Goal: Check status: Check status

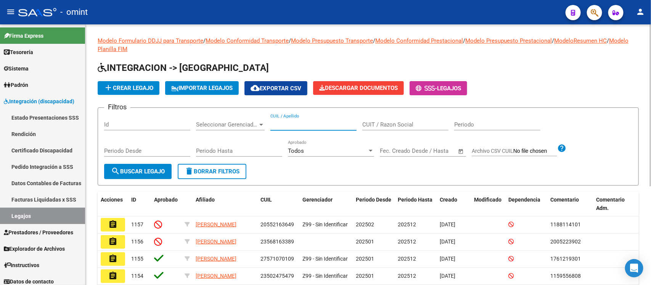
click at [294, 126] on input "CUIL / Apellido" at bounding box center [313, 124] width 86 height 7
type input "h"
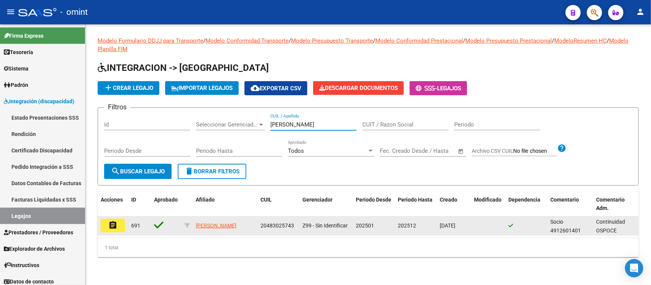
type input "[PERSON_NAME]"
click at [117, 226] on mat-icon "assignment" at bounding box center [112, 225] width 9 height 9
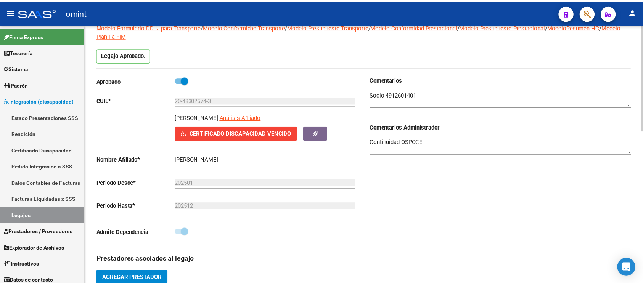
scroll to position [191, 0]
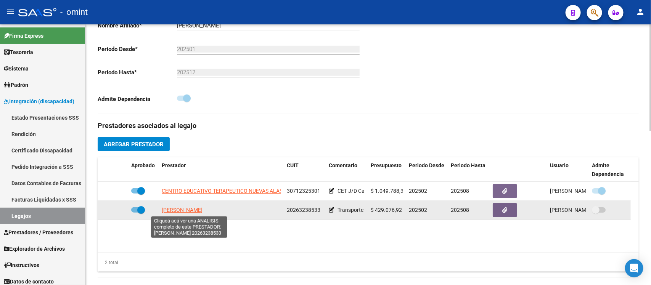
click at [202, 209] on span "[PERSON_NAME]" at bounding box center [182, 210] width 41 height 6
type textarea "20263238533"
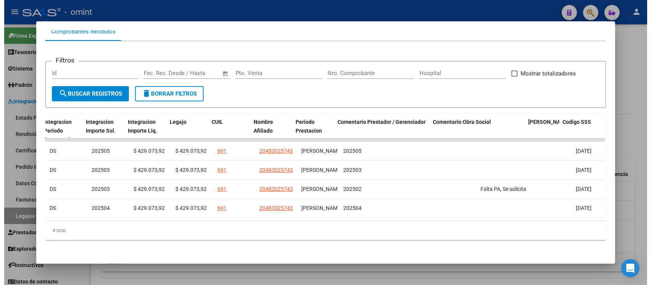
scroll to position [0, 1087]
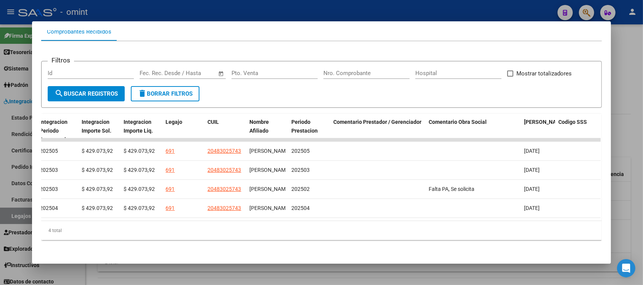
click at [322, 13] on div at bounding box center [321, 142] width 643 height 285
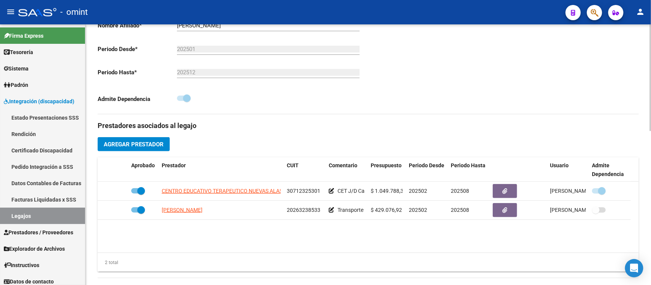
scroll to position [0, 0]
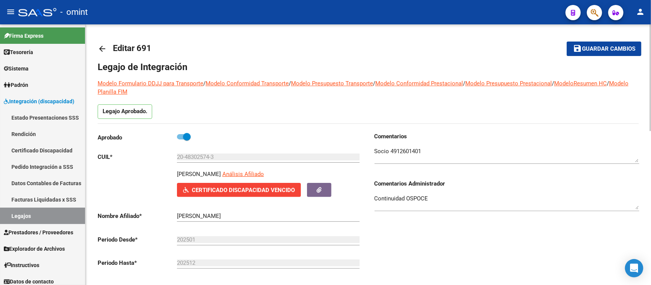
click at [104, 49] on mat-icon "arrow_back" at bounding box center [102, 48] width 9 height 9
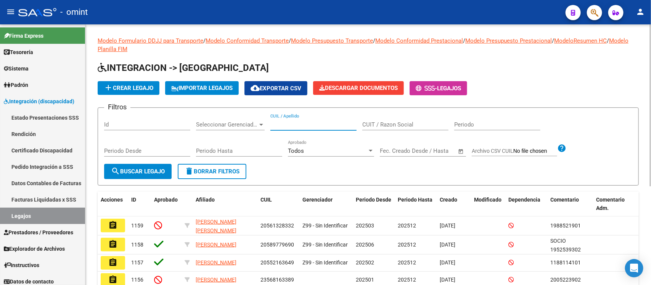
click at [325, 125] on input "CUIL / Apellido" at bounding box center [313, 124] width 86 height 7
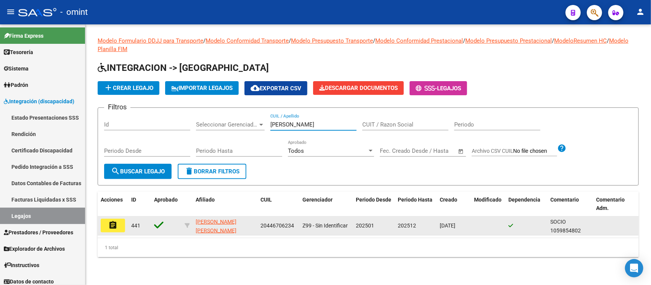
type input "[PERSON_NAME]"
click at [112, 221] on mat-icon "assignment" at bounding box center [112, 225] width 9 height 9
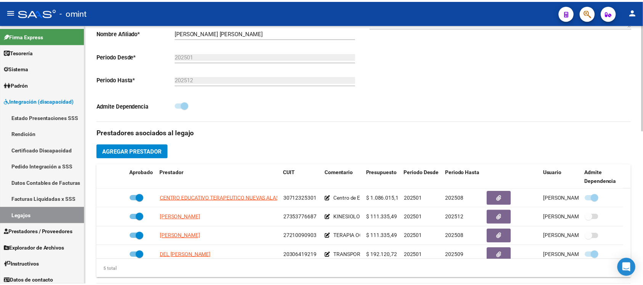
scroll to position [238, 0]
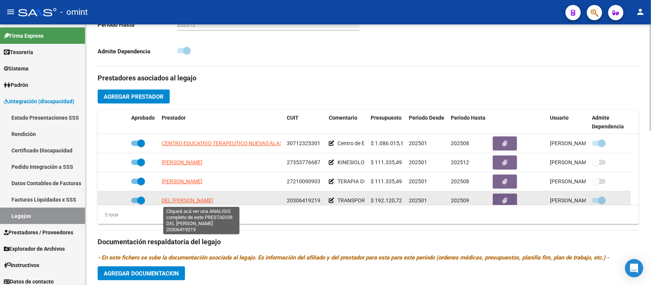
click at [213, 199] on span "DEL [PERSON_NAME]" at bounding box center [187, 200] width 51 height 6
type textarea "20306419219"
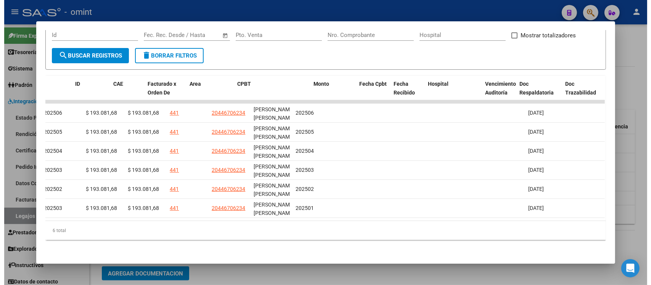
scroll to position [0, 0]
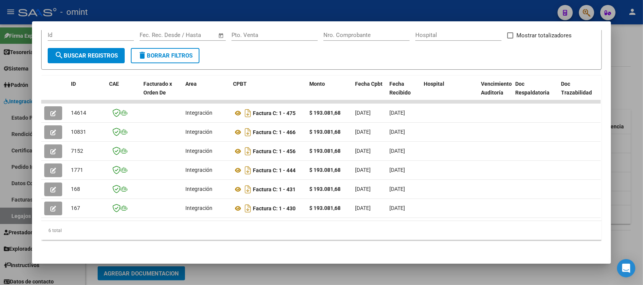
click at [323, 12] on div at bounding box center [321, 142] width 643 height 285
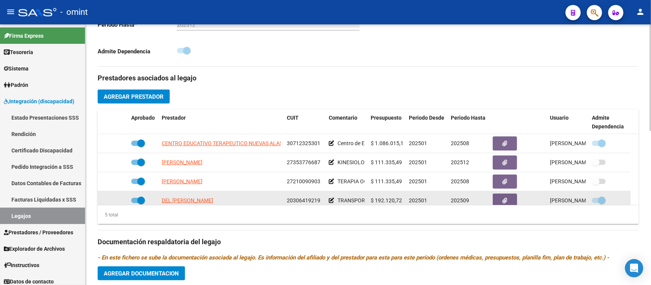
scroll to position [27, 0]
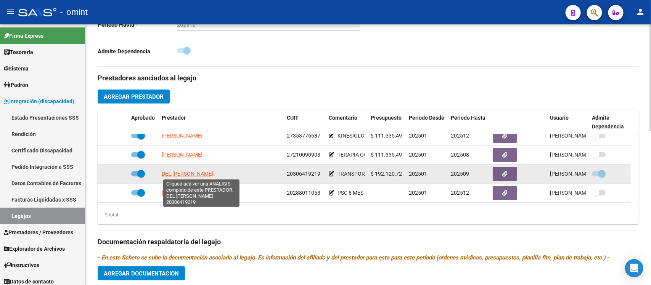
drag, startPoint x: 243, startPoint y: 201, endPoint x: 162, endPoint y: 172, distance: 85.5
click at [162, 172] on div "DEL [PERSON_NAME]" at bounding box center [221, 174] width 119 height 9
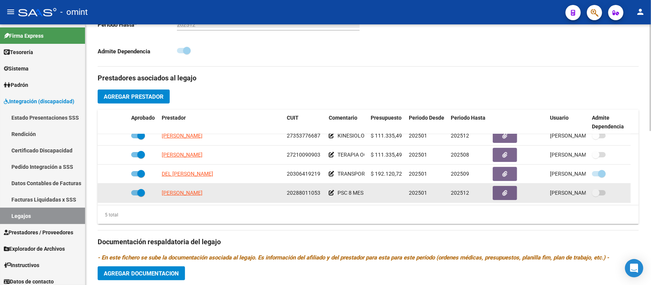
copy span "DEL [PERSON_NAME]"
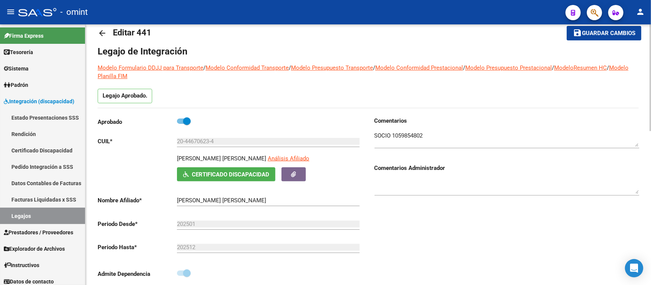
scroll to position [0, 0]
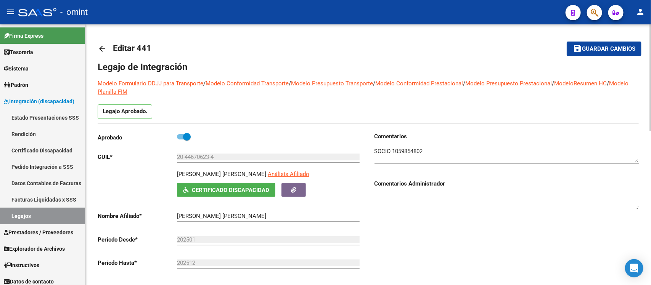
click at [105, 48] on mat-icon "arrow_back" at bounding box center [102, 48] width 9 height 9
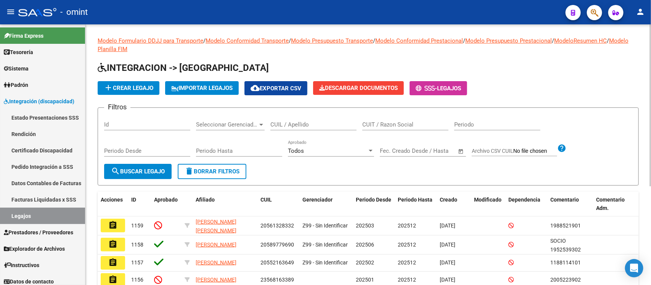
drag, startPoint x: 339, startPoint y: 128, endPoint x: 333, endPoint y: 127, distance: 5.8
click at [338, 127] on div "CUIL / Apellido" at bounding box center [313, 122] width 86 height 16
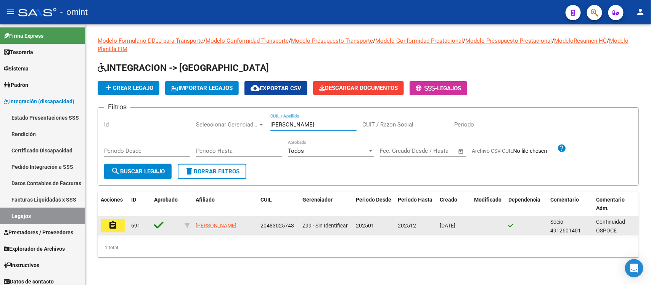
type input "[PERSON_NAME]"
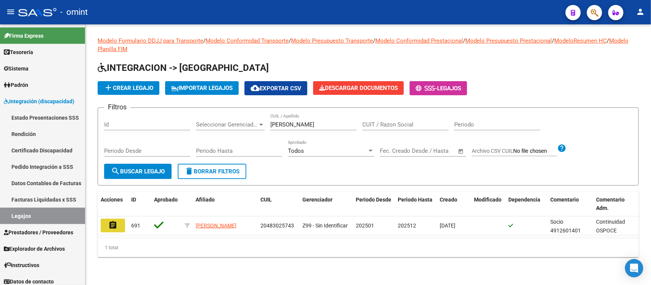
drag, startPoint x: 111, startPoint y: 227, endPoint x: 116, endPoint y: 230, distance: 5.0
click at [111, 228] on mat-icon "assignment" at bounding box center [112, 225] width 9 height 9
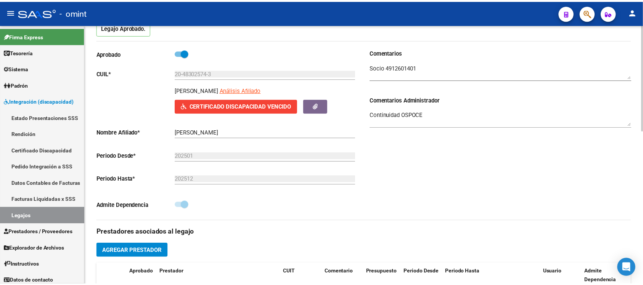
scroll to position [143, 0]
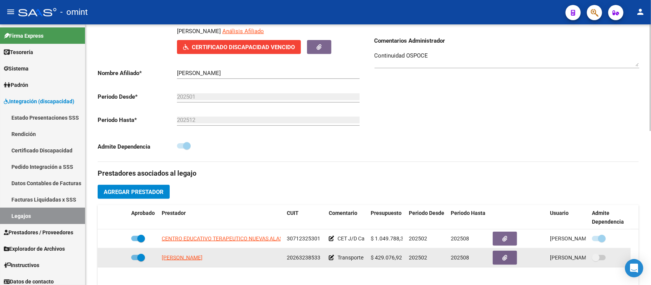
click at [196, 254] on app-link-go-to "[PERSON_NAME]" at bounding box center [182, 258] width 41 height 9
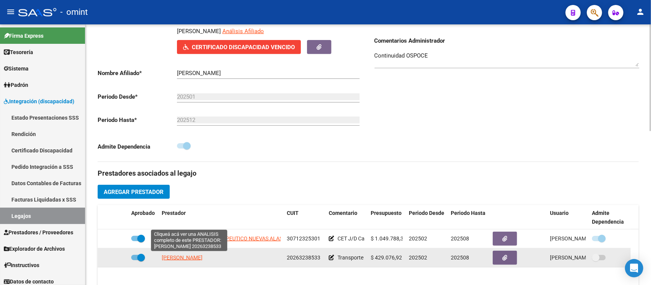
click at [201, 258] on span "[PERSON_NAME]" at bounding box center [182, 258] width 41 height 6
copy span
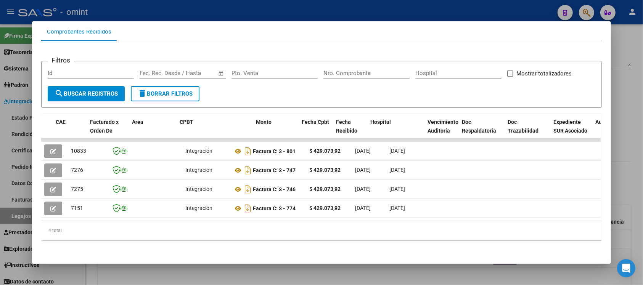
scroll to position [0, 1086]
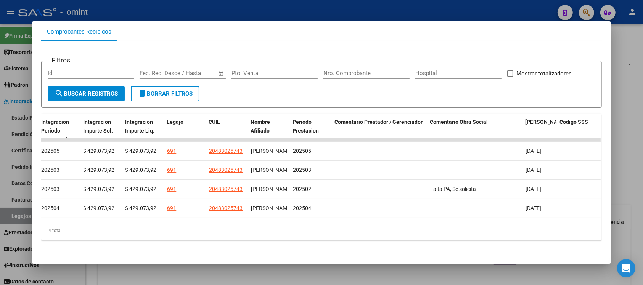
click at [247, 9] on div at bounding box center [321, 142] width 643 height 285
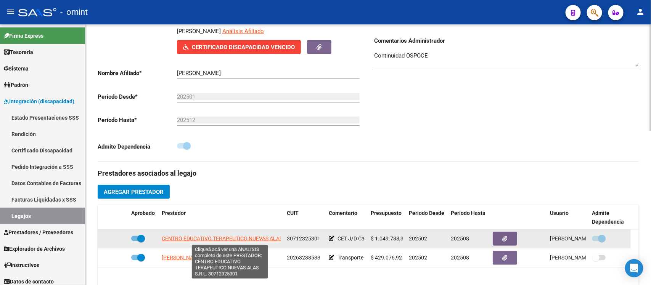
click at [201, 237] on span "CENTRO EDUCATIVO TERAPEUTICO NUEVAS ALAS S.R.L." at bounding box center [230, 239] width 136 height 6
type textarea "30712325301"
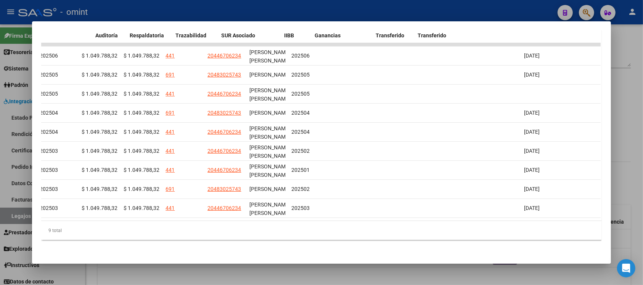
scroll to position [0, 0]
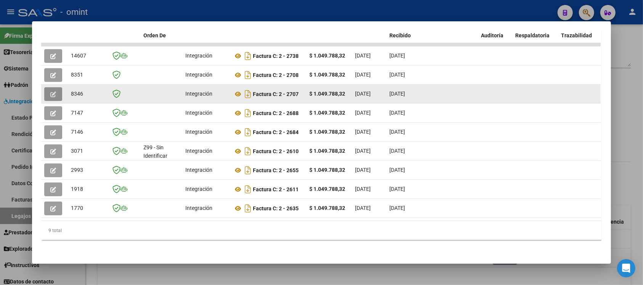
click at [50, 92] on icon "button" at bounding box center [53, 95] width 6 height 6
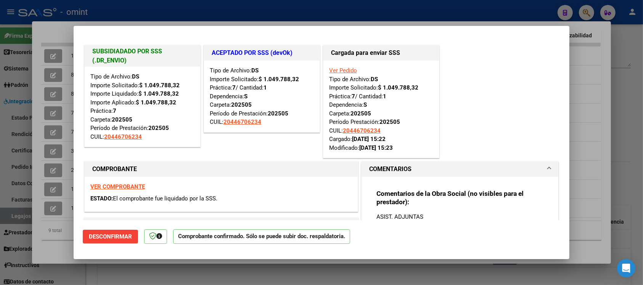
click at [231, 8] on div at bounding box center [321, 142] width 643 height 285
type input "$ 0,00"
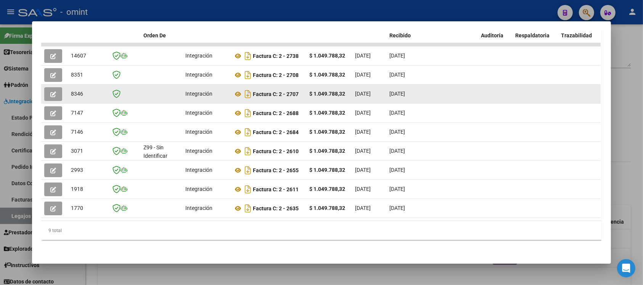
click at [46, 87] on button "button" at bounding box center [53, 94] width 18 height 14
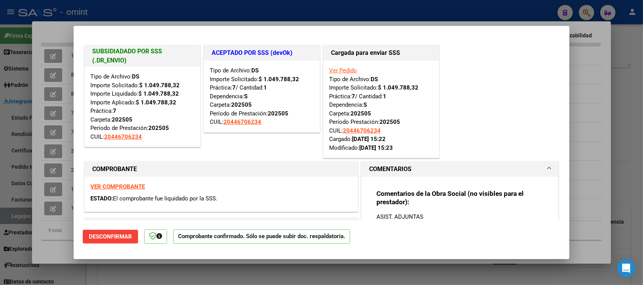
click at [268, 8] on div at bounding box center [321, 142] width 643 height 285
type input "$ 0,00"
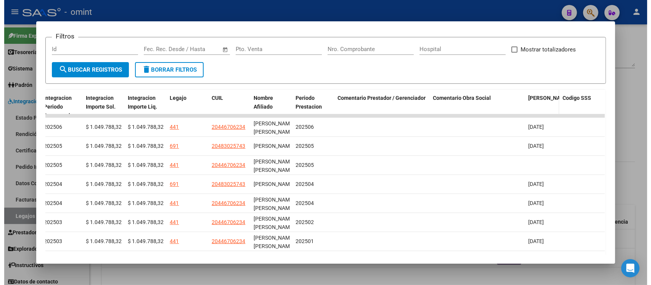
scroll to position [143, 0]
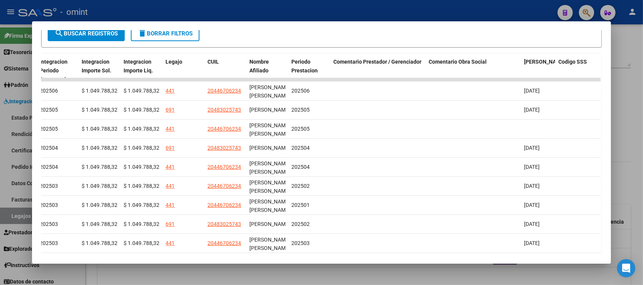
click at [260, 10] on div at bounding box center [321, 142] width 643 height 285
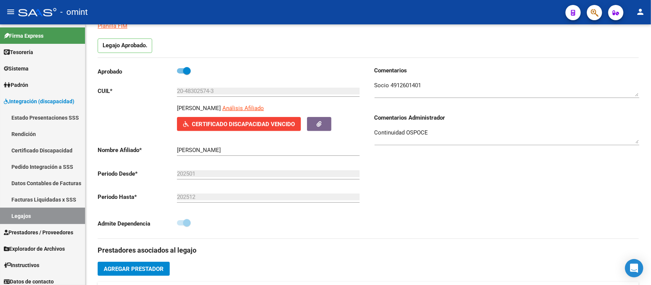
scroll to position [0, 0]
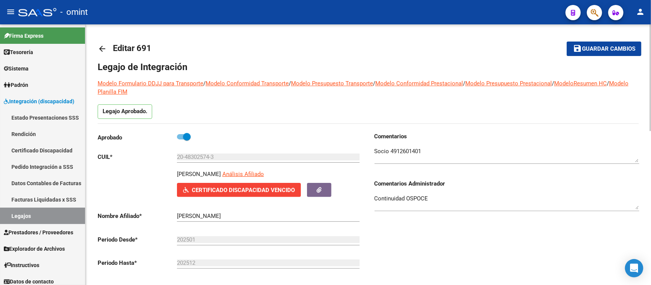
click at [98, 43] on link "arrow_back" at bounding box center [105, 49] width 15 height 18
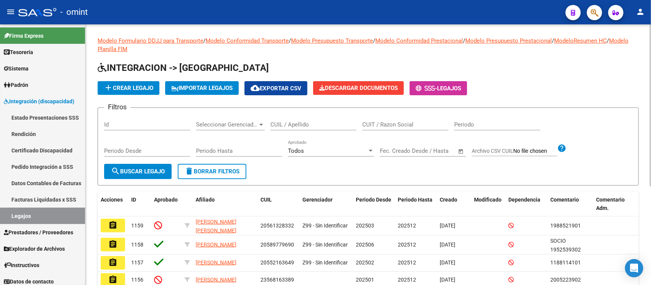
click at [307, 122] on input "CUIL / Apellido" at bounding box center [313, 124] width 86 height 7
paste input "[PERSON_NAME]"
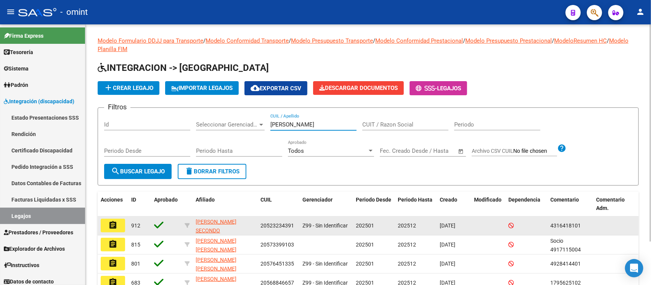
type input "[PERSON_NAME]"
click at [117, 227] on mat-icon "assignment" at bounding box center [112, 225] width 9 height 9
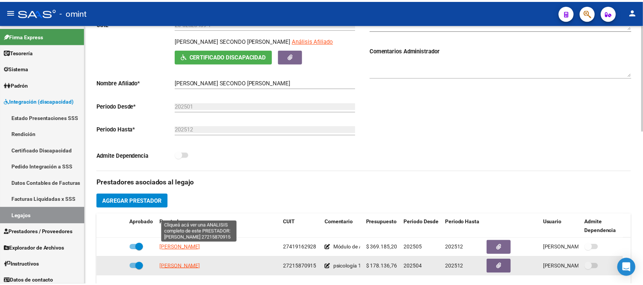
scroll to position [191, 0]
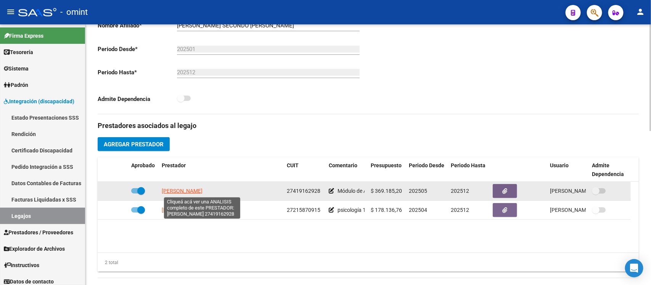
click at [202, 193] on span "[PERSON_NAME]" at bounding box center [182, 191] width 41 height 6
type textarea "27419162928"
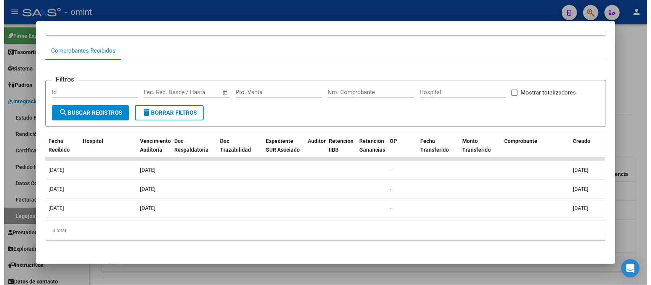
scroll to position [0, 0]
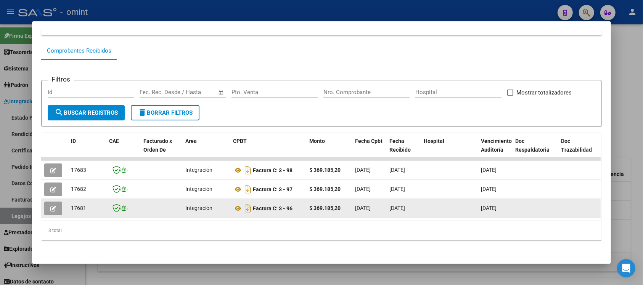
click at [52, 202] on button "button" at bounding box center [53, 209] width 18 height 14
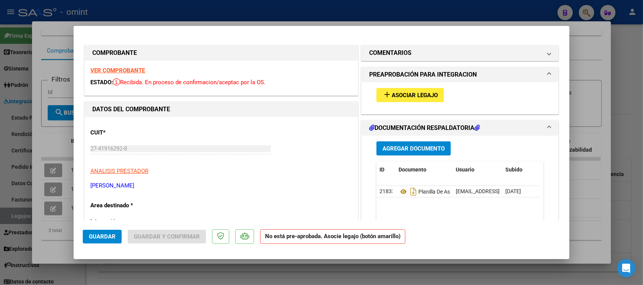
click at [135, 68] on strong "VER COMPROBANTE" at bounding box center [117, 70] width 55 height 7
click at [416, 92] on span "Asociar Legajo" at bounding box center [415, 95] width 46 height 7
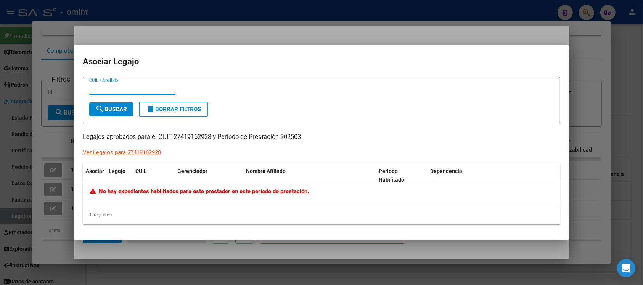
click at [292, 27] on div at bounding box center [321, 142] width 643 height 285
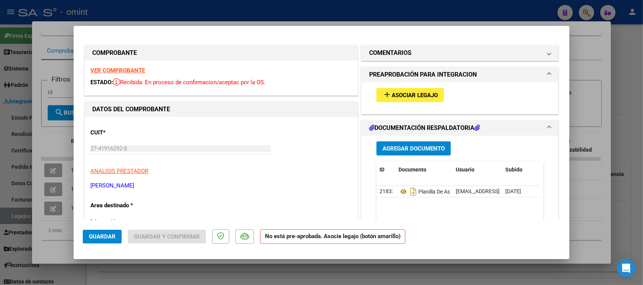
click at [289, 13] on div at bounding box center [321, 142] width 643 height 285
type input "$ 0,00"
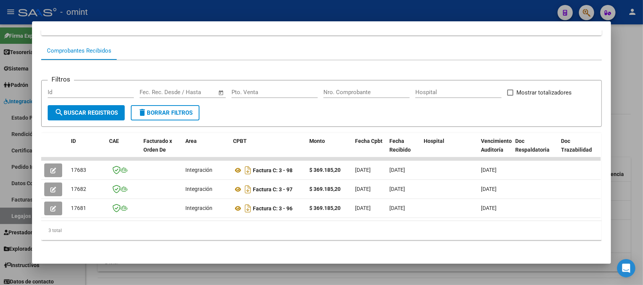
click at [284, 8] on div at bounding box center [321, 142] width 643 height 285
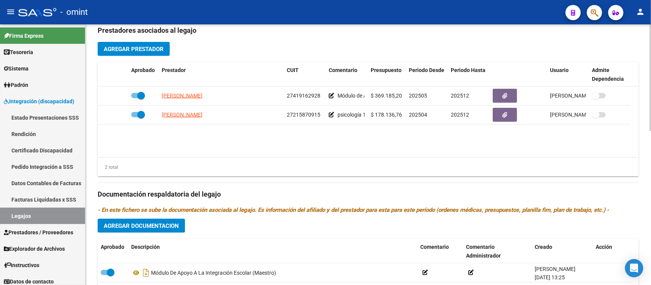
scroll to position [334, 0]
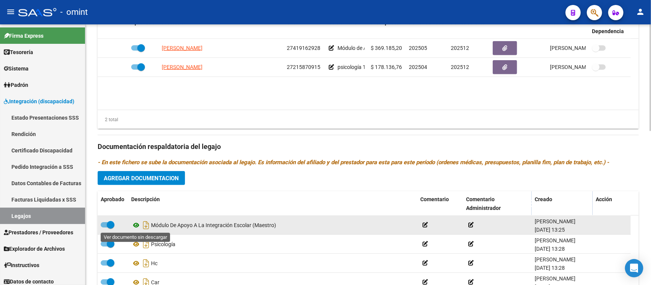
click at [135, 227] on icon at bounding box center [136, 225] width 10 height 9
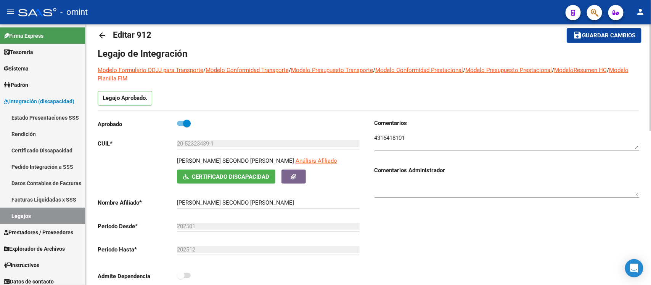
scroll to position [0, 0]
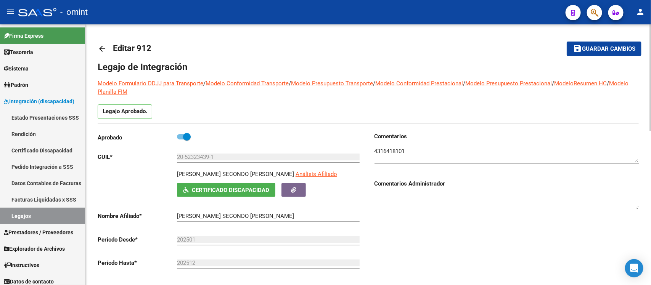
click at [382, 148] on textarea at bounding box center [506, 154] width 265 height 15
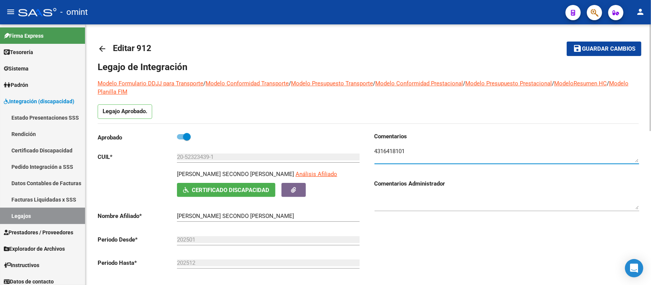
click at [382, 147] on textarea at bounding box center [506, 154] width 265 height 15
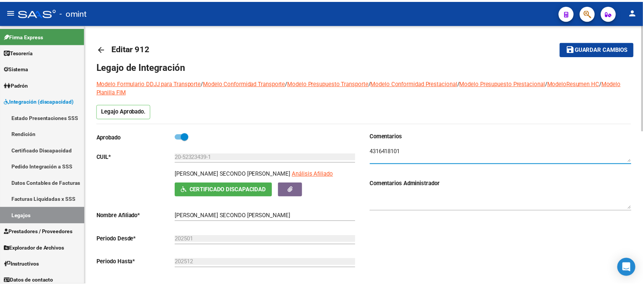
scroll to position [191, 0]
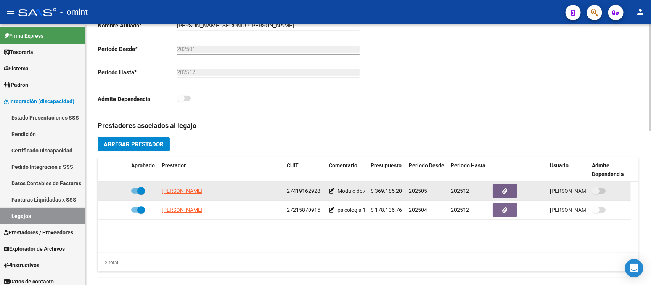
click at [139, 191] on span at bounding box center [141, 191] width 8 height 8
click at [135, 194] on input "checkbox" at bounding box center [135, 194] width 0 height 0
checkbox input "false"
click at [117, 188] on icon at bounding box center [116, 190] width 5 height 5
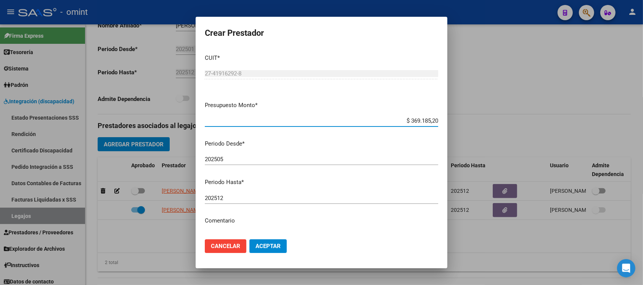
click at [231, 157] on input "202505" at bounding box center [321, 159] width 233 height 7
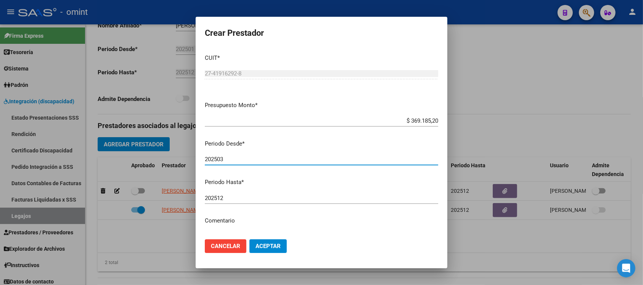
type input "202503"
click at [249, 239] on button "Aceptar" at bounding box center [267, 246] width 37 height 14
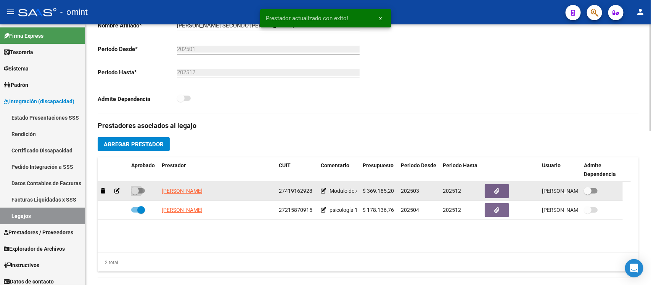
click at [133, 187] on span at bounding box center [135, 191] width 8 height 8
click at [135, 194] on input "checkbox" at bounding box center [135, 194] width 0 height 0
checkbox input "true"
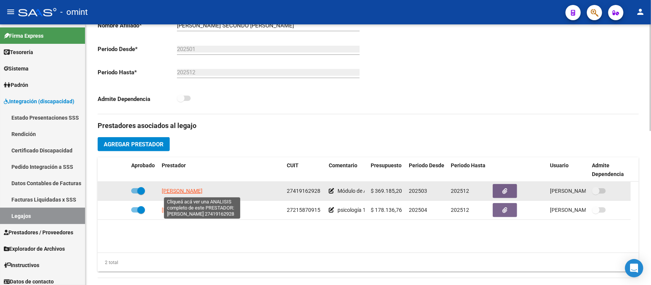
click at [189, 191] on span "[PERSON_NAME]" at bounding box center [182, 191] width 41 height 6
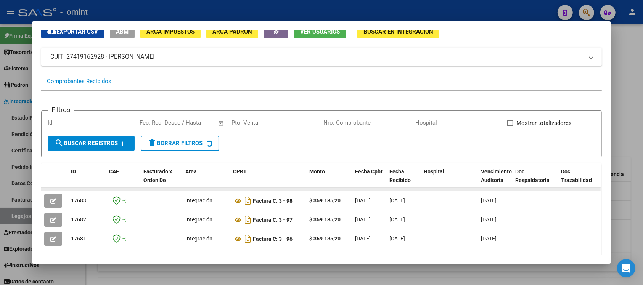
scroll to position [67, 0]
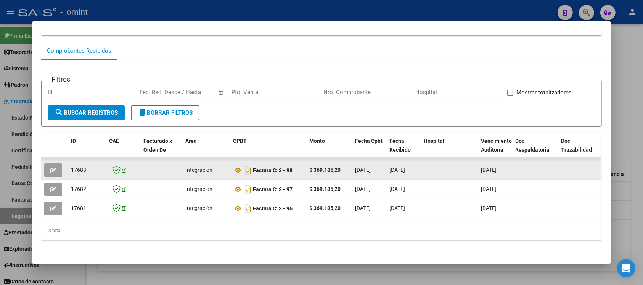
click at [50, 168] on icon "button" at bounding box center [53, 171] width 6 height 6
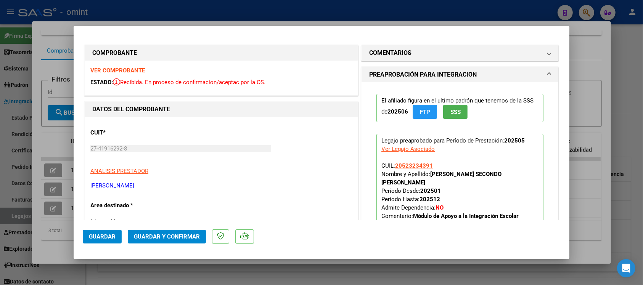
click at [241, 10] on div at bounding box center [321, 142] width 643 height 285
type input "$ 0,00"
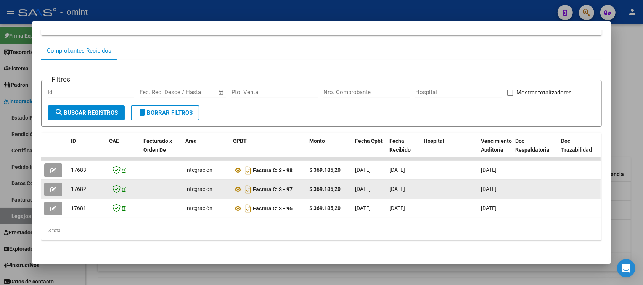
click at [50, 187] on icon "button" at bounding box center [53, 190] width 6 height 6
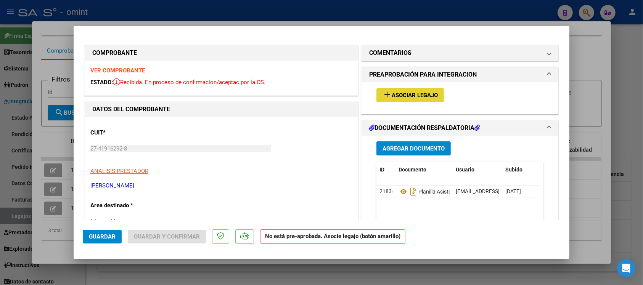
click at [418, 96] on span "Asociar Legajo" at bounding box center [415, 95] width 46 height 7
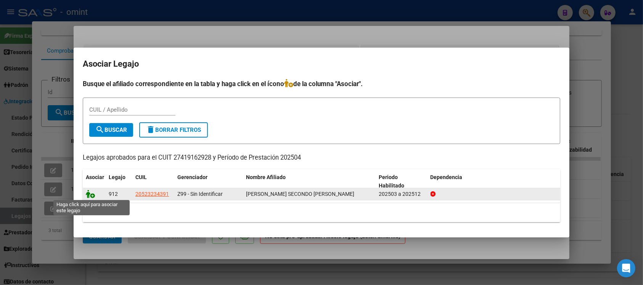
click at [91, 192] on icon at bounding box center [90, 194] width 9 height 8
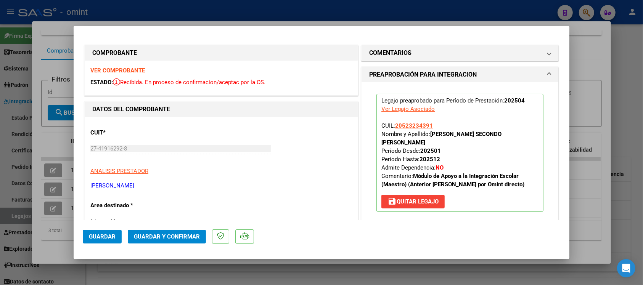
click at [106, 237] on span "Guardar" at bounding box center [102, 236] width 27 height 7
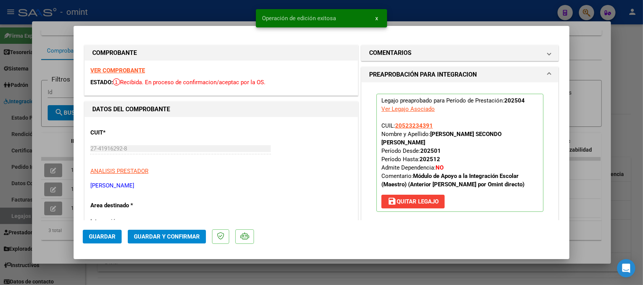
drag, startPoint x: 218, startPoint y: 5, endPoint x: 212, endPoint y: 13, distance: 10.3
click at [218, 5] on div at bounding box center [321, 142] width 643 height 285
type input "$ 0,00"
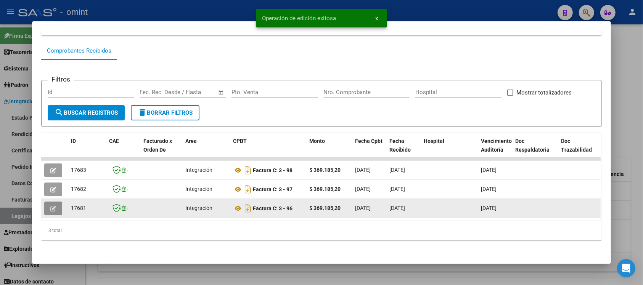
click at [44, 202] on button "button" at bounding box center [53, 209] width 18 height 14
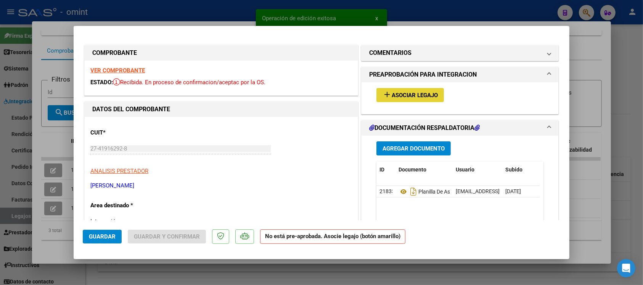
click at [432, 97] on span "Asociar Legajo" at bounding box center [415, 95] width 46 height 7
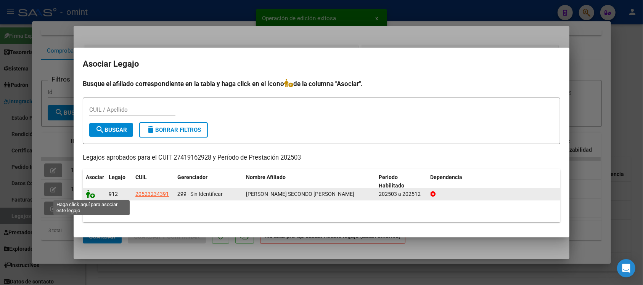
click at [86, 191] on icon at bounding box center [90, 194] width 9 height 8
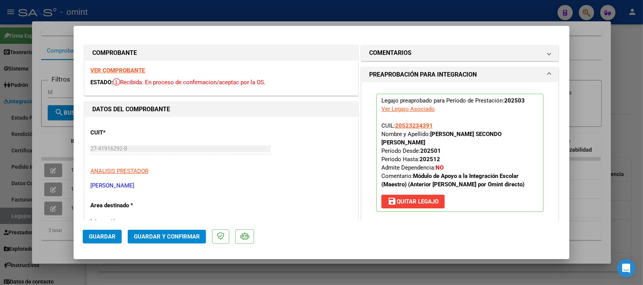
click at [111, 233] on span "Guardar" at bounding box center [102, 236] width 27 height 7
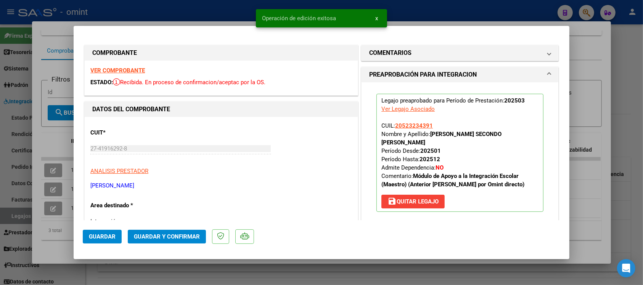
click at [189, 8] on div at bounding box center [321, 142] width 643 height 285
type input "$ 0,00"
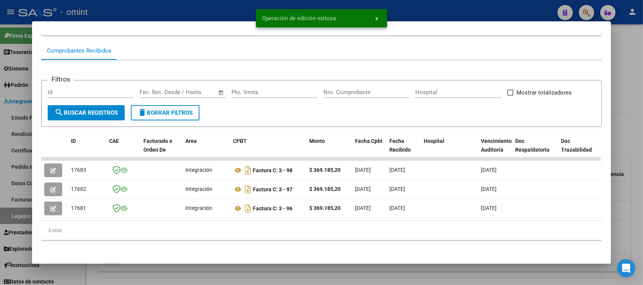
click at [209, 0] on div at bounding box center [321, 142] width 643 height 285
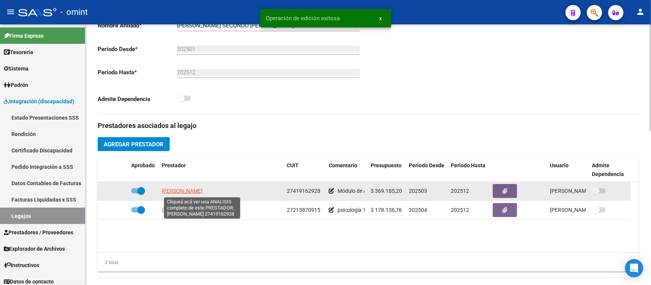
click at [202, 191] on span "[PERSON_NAME]" at bounding box center [182, 191] width 41 height 6
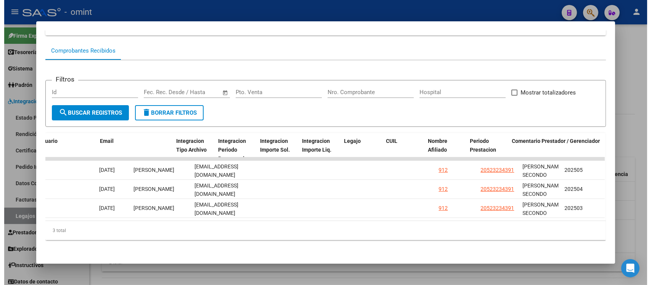
scroll to position [0, 1087]
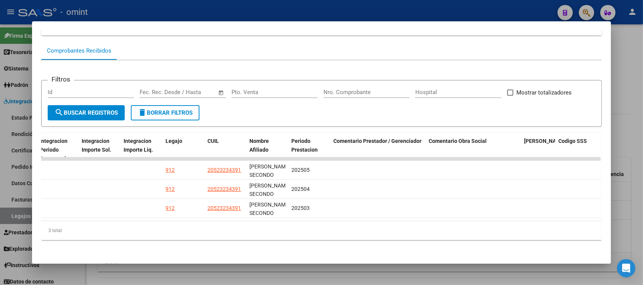
click at [351, 6] on div at bounding box center [321, 142] width 643 height 285
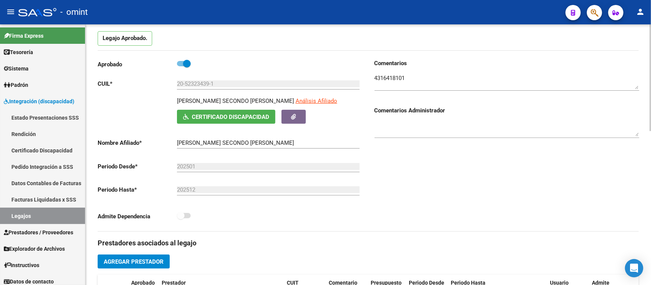
scroll to position [0, 0]
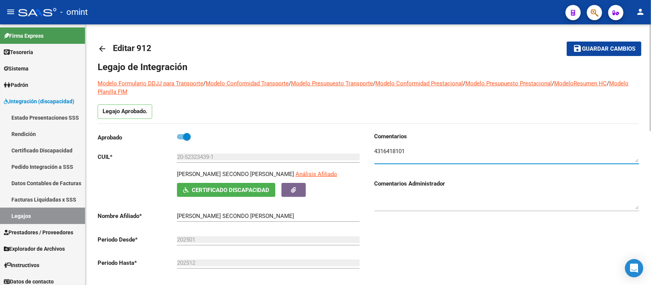
click at [392, 147] on textarea at bounding box center [506, 154] width 265 height 15
click at [392, 146] on div at bounding box center [506, 152] width 265 height 23
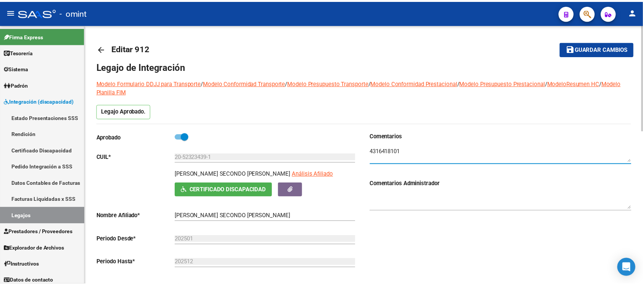
scroll to position [238, 0]
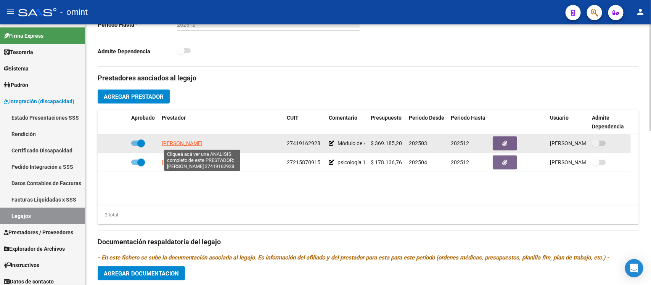
click at [202, 141] on span "[PERSON_NAME]" at bounding box center [182, 143] width 41 height 6
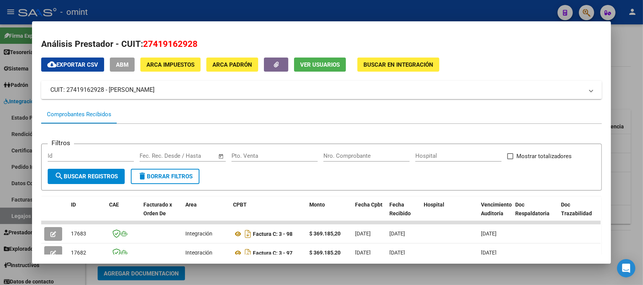
scroll to position [71, 0]
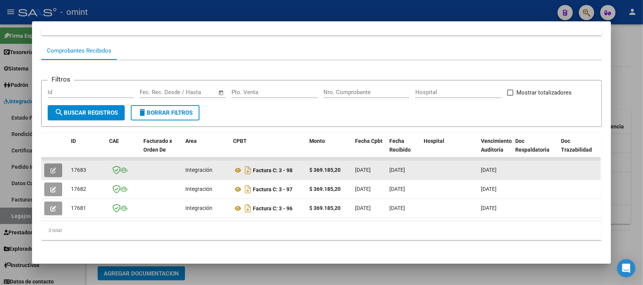
click at [44, 164] on button "button" at bounding box center [53, 171] width 18 height 14
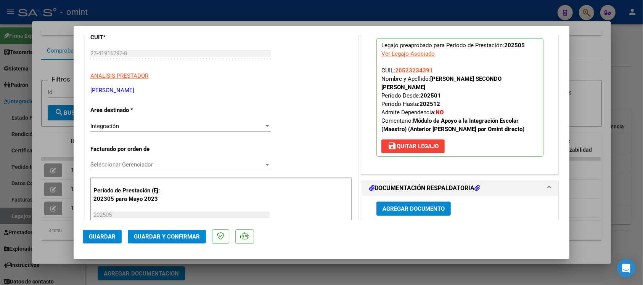
scroll to position [0, 0]
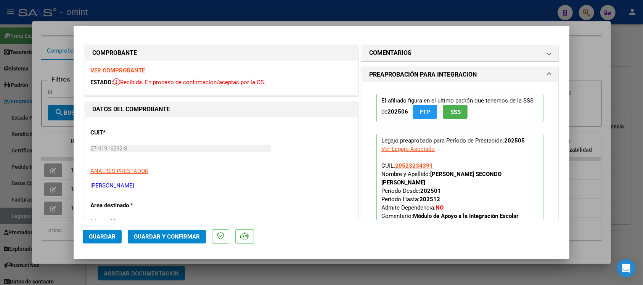
click at [332, 8] on div at bounding box center [321, 142] width 643 height 285
type input "$ 0,00"
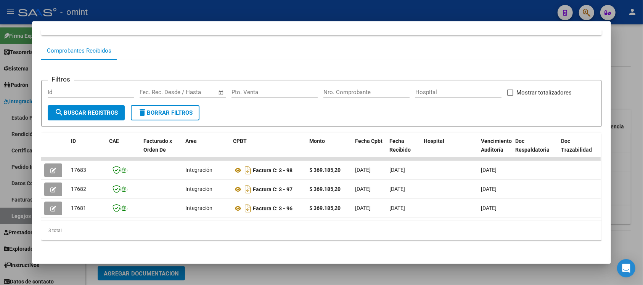
click at [330, 9] on div at bounding box center [321, 142] width 643 height 285
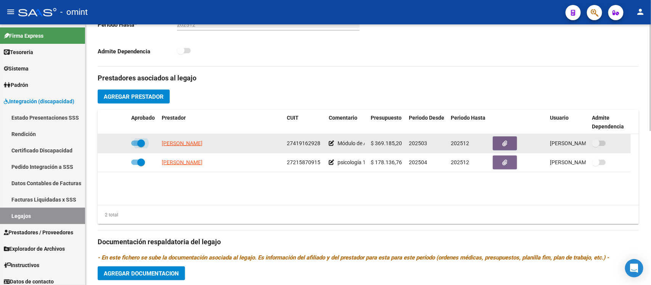
click at [140, 141] on span at bounding box center [141, 144] width 8 height 8
click at [135, 146] on input "checkbox" at bounding box center [135, 146] width 0 height 0
checkbox input "false"
click at [332, 142] on icon at bounding box center [331, 143] width 5 height 5
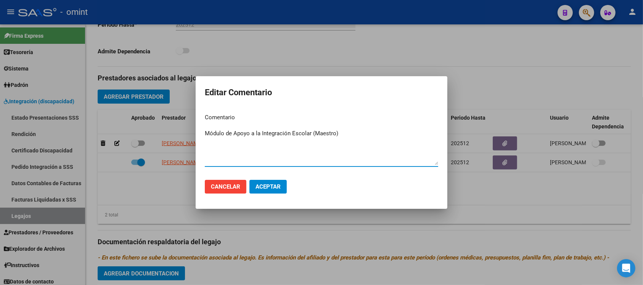
type textarea "Módulo de Apoyo a la Integración Escolar (Maestro)"
click at [260, 186] on span "Aceptar" at bounding box center [267, 186] width 25 height 7
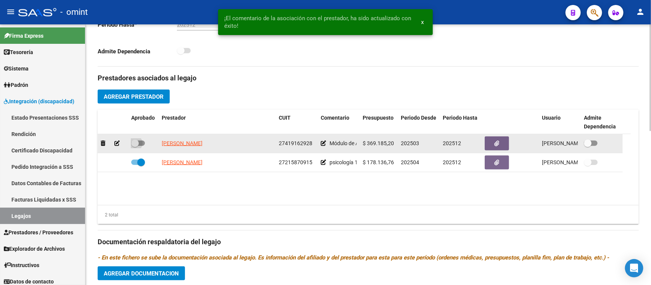
click at [135, 144] on span at bounding box center [135, 144] width 8 height 8
click at [135, 146] on input "checkbox" at bounding box center [135, 146] width 0 height 0
checkbox input "true"
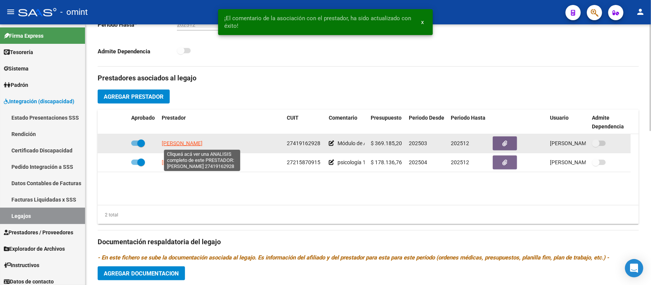
click at [202, 141] on span "[PERSON_NAME]" at bounding box center [182, 143] width 41 height 6
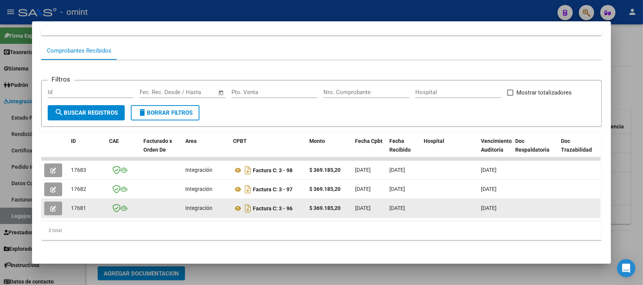
click at [55, 202] on button "button" at bounding box center [53, 209] width 18 height 14
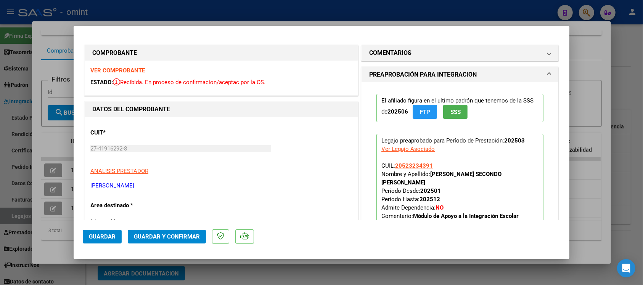
scroll to position [48, 0]
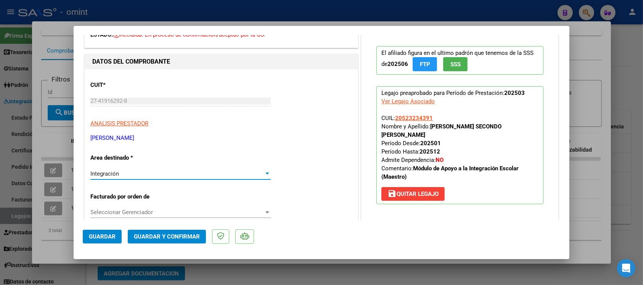
click at [148, 177] on div "Integración" at bounding box center [176, 173] width 173 height 7
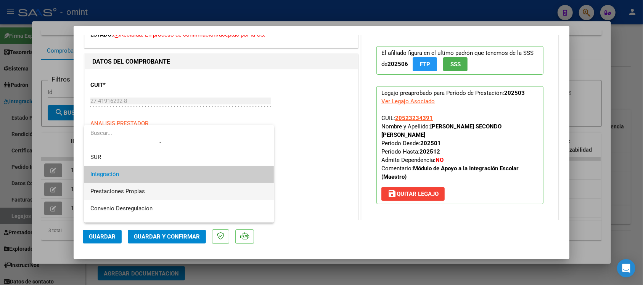
scroll to position [74, 0]
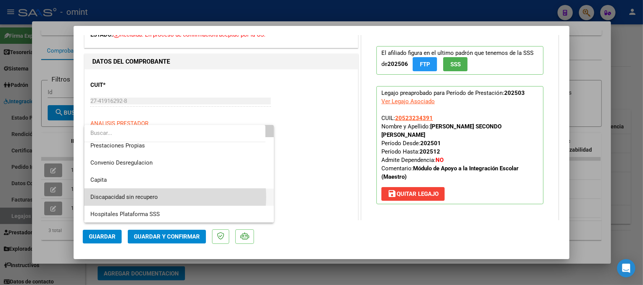
click at [159, 197] on span "Discapacidad sin recupero" at bounding box center [178, 197] width 177 height 17
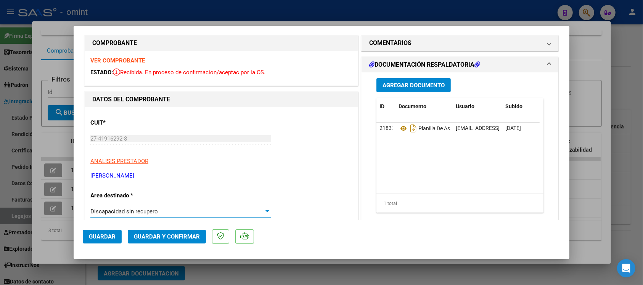
scroll to position [0, 0]
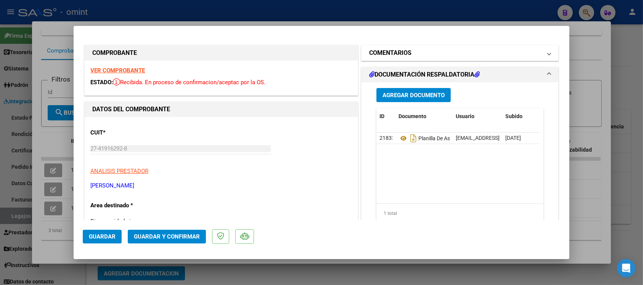
click at [401, 55] on h1 "COMENTARIOS" at bounding box center [390, 52] width 42 height 9
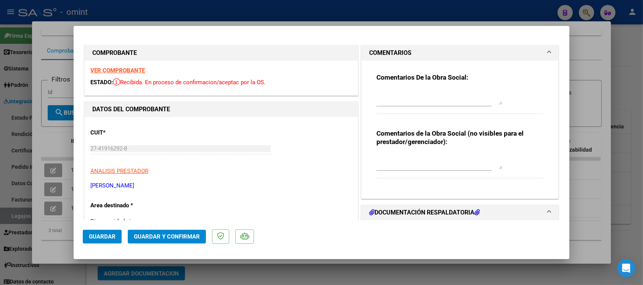
click at [418, 100] on textarea at bounding box center [439, 97] width 126 height 15
click at [449, 92] on textarea at bounding box center [439, 97] width 126 height 15
paste textarea "Fuera del periodo de presentación para el mecanismo de integración. Por favor c…"
drag, startPoint x: 481, startPoint y: 102, endPoint x: 442, endPoint y: 98, distance: 38.7
click at [442, 98] on textarea "Fuera del periodo de presentación para el mecanismo de integración. Por favor c…" at bounding box center [439, 97] width 126 height 15
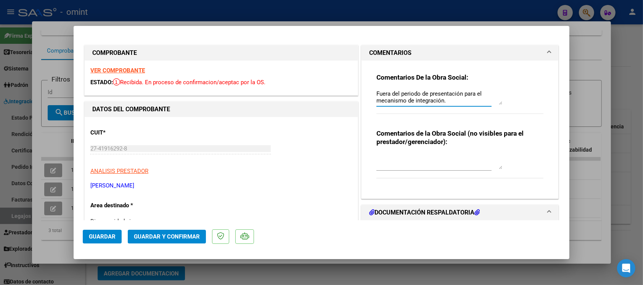
type textarea "Fuera del periodo de presentación para el mecanismo de integración."
click at [193, 239] on span "Guardar y Confirmar" at bounding box center [167, 236] width 66 height 7
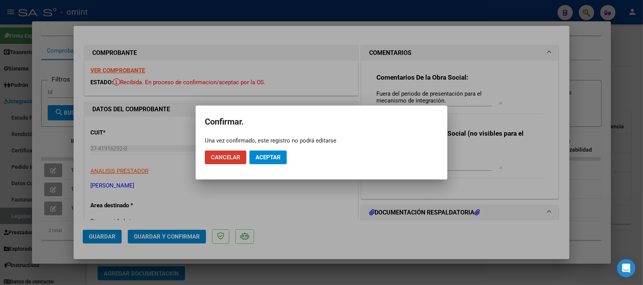
click at [273, 156] on span "Aceptar" at bounding box center [267, 157] width 25 height 7
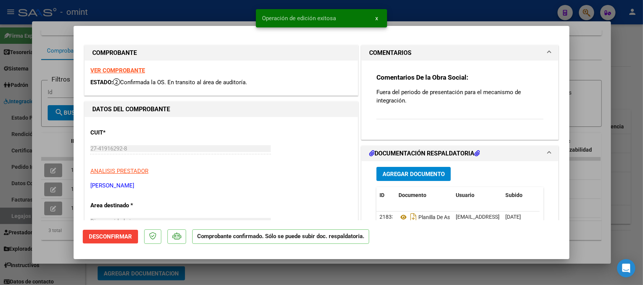
click at [212, 14] on div at bounding box center [321, 142] width 643 height 285
type input "$ 0,00"
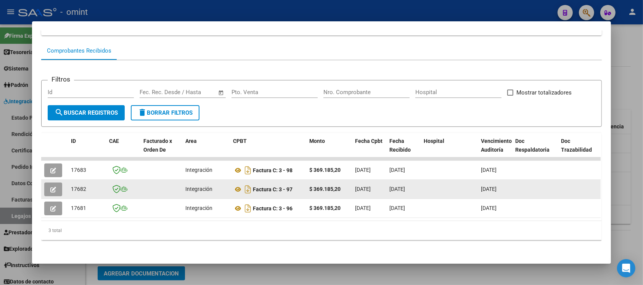
click at [48, 186] on button "button" at bounding box center [53, 190] width 18 height 14
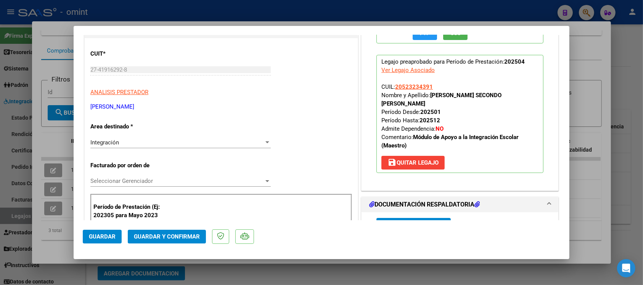
scroll to position [95, 0]
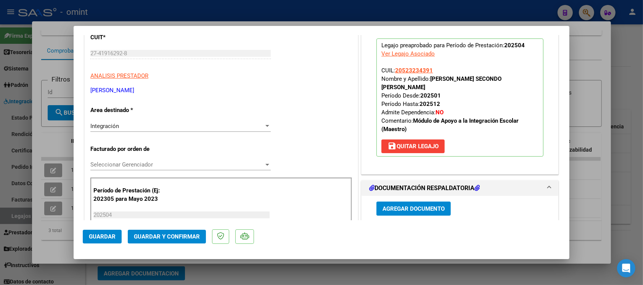
click at [130, 133] on div "Integración Seleccionar Area" at bounding box center [180, 129] width 180 height 19
click at [123, 123] on div "Integración" at bounding box center [176, 126] width 173 height 7
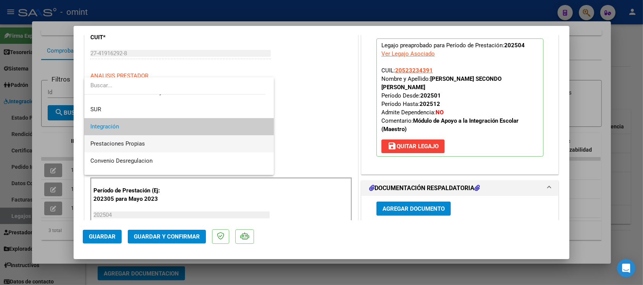
scroll to position [74, 0]
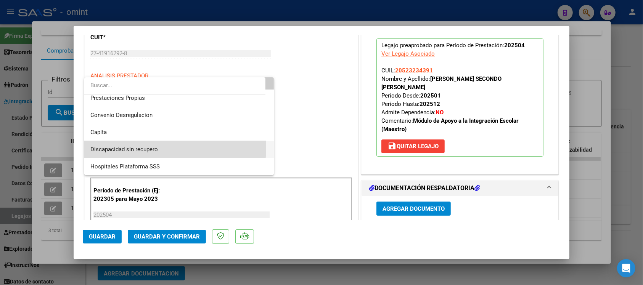
click at [162, 148] on span "Discapacidad sin recupero" at bounding box center [178, 149] width 177 height 17
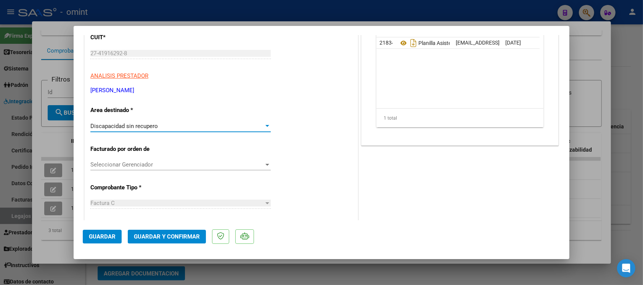
scroll to position [0, 0]
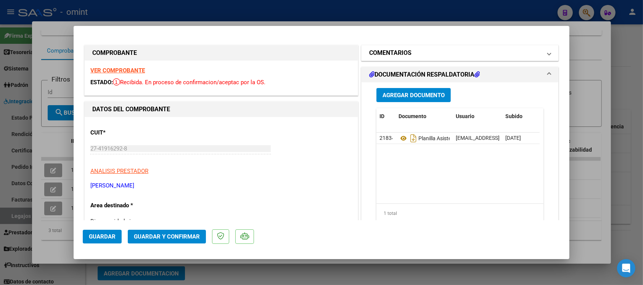
click at [397, 55] on h1 "COMENTARIOS" at bounding box center [390, 52] width 42 height 9
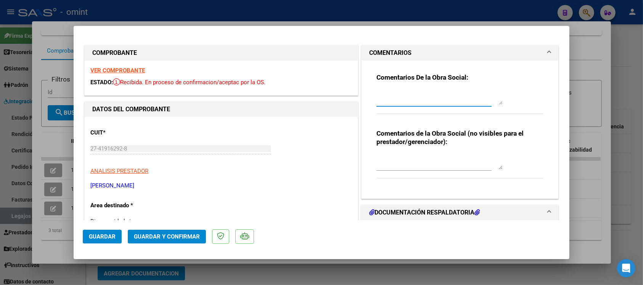
click at [395, 104] on textarea at bounding box center [439, 97] width 126 height 15
paste textarea "Fuera del periodo de presentación para el mecanismo de integración. Por favor c…"
type textarea "Fuera del periodo de presentación para el mecanismo de integración."
click at [155, 234] on span "Guardar y Confirmar" at bounding box center [167, 236] width 66 height 7
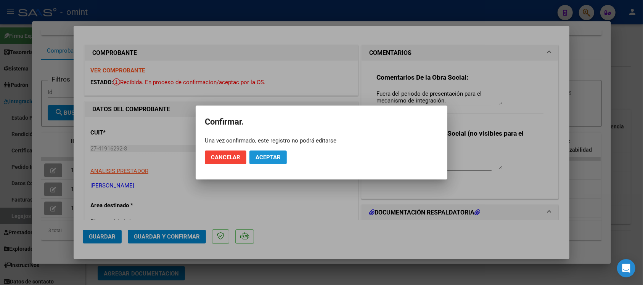
click at [276, 155] on span "Aceptar" at bounding box center [267, 157] width 25 height 7
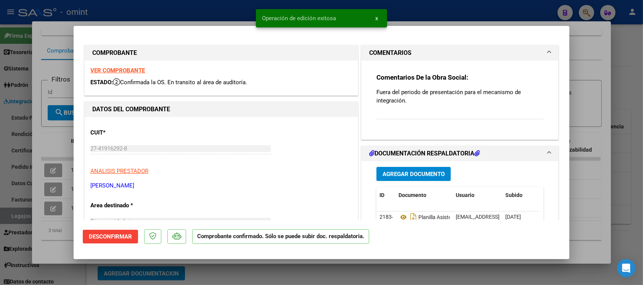
click at [206, 10] on div at bounding box center [321, 142] width 643 height 285
type input "$ 0,00"
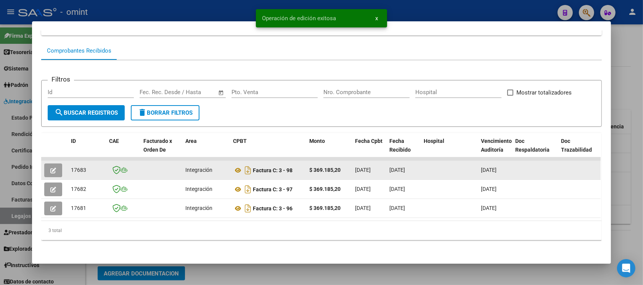
click at [50, 168] on icon "button" at bounding box center [53, 171] width 6 height 6
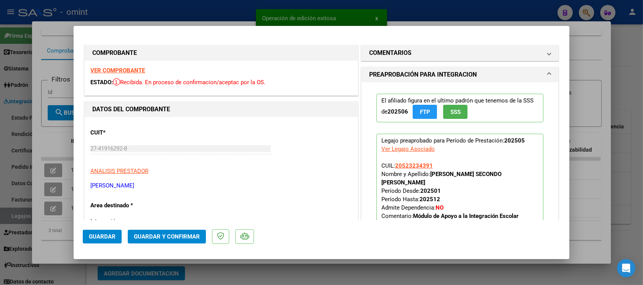
click at [169, 11] on div at bounding box center [321, 142] width 643 height 285
type input "$ 0,00"
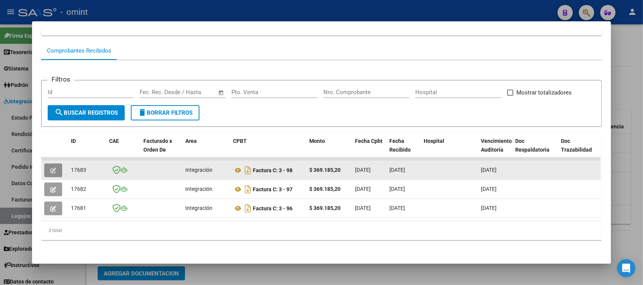
click at [45, 164] on button "button" at bounding box center [53, 171] width 18 height 14
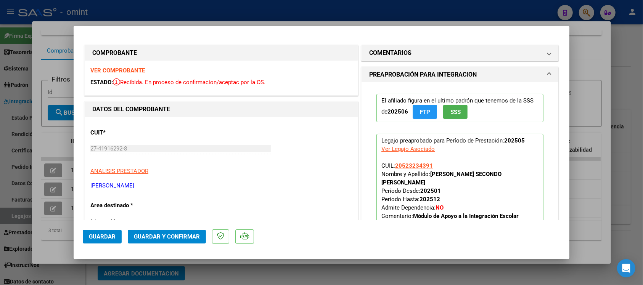
click at [139, 69] on strong "VER COMPROBANTE" at bounding box center [117, 70] width 55 height 7
click at [155, 237] on span "Guardar y Confirmar" at bounding box center [167, 236] width 66 height 7
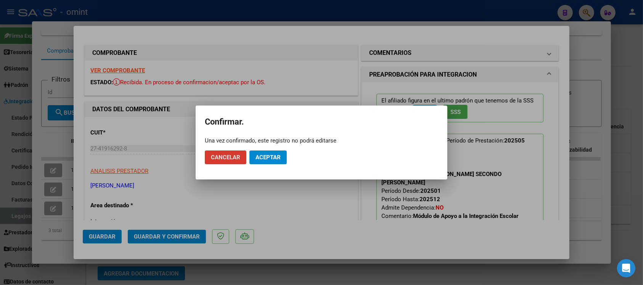
click at [256, 154] on span "Aceptar" at bounding box center [267, 157] width 25 height 7
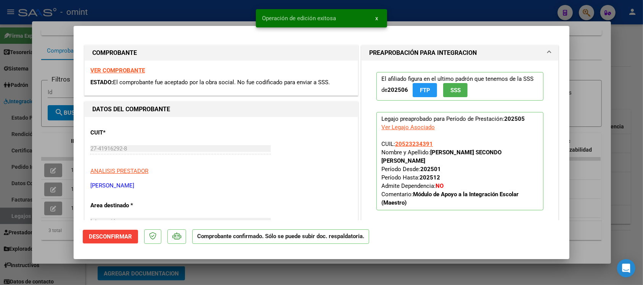
click at [177, 11] on div at bounding box center [321, 142] width 643 height 285
type input "$ 0,00"
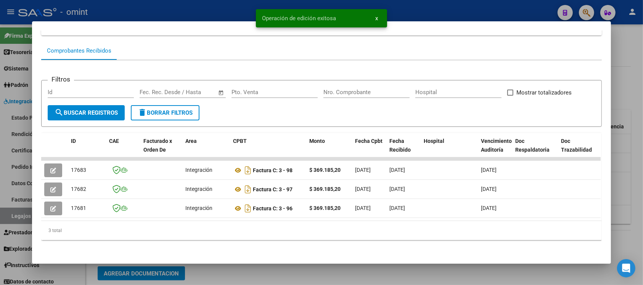
click at [177, 8] on div at bounding box center [321, 142] width 643 height 285
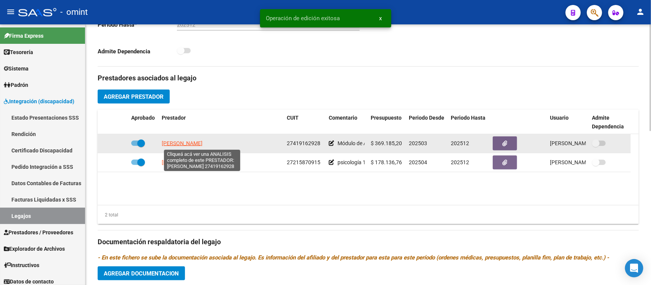
click at [187, 142] on span "[PERSON_NAME]" at bounding box center [182, 143] width 41 height 6
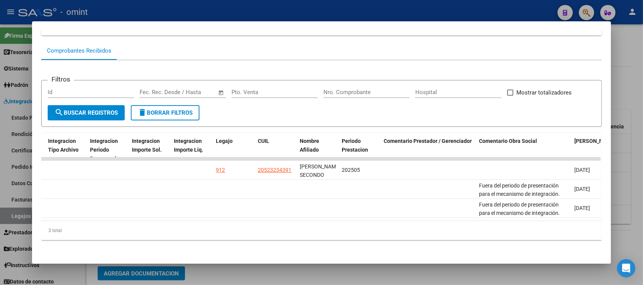
scroll to position [0, 1087]
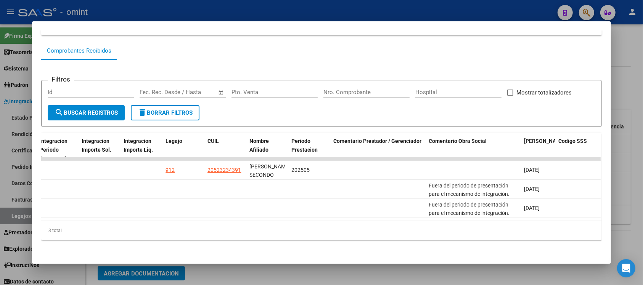
click at [333, 3] on div at bounding box center [321, 142] width 643 height 285
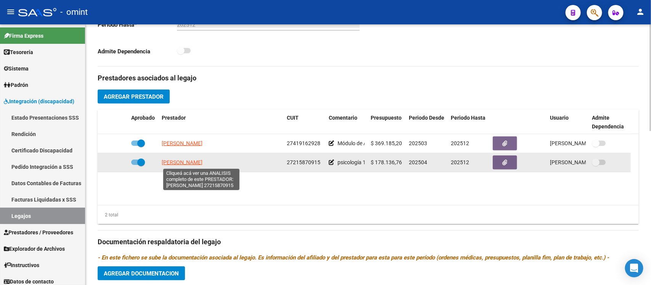
click at [195, 164] on span "[PERSON_NAME]" at bounding box center [182, 162] width 41 height 6
type textarea "27215870915"
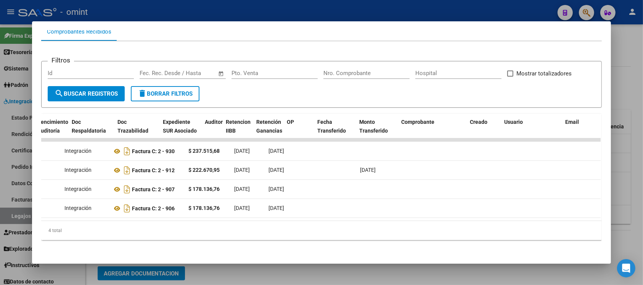
scroll to position [0, 0]
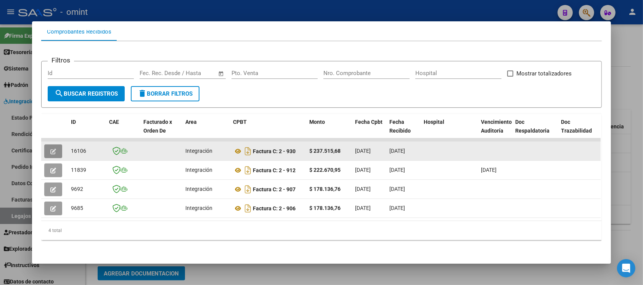
click at [45, 144] on button "button" at bounding box center [53, 151] width 18 height 14
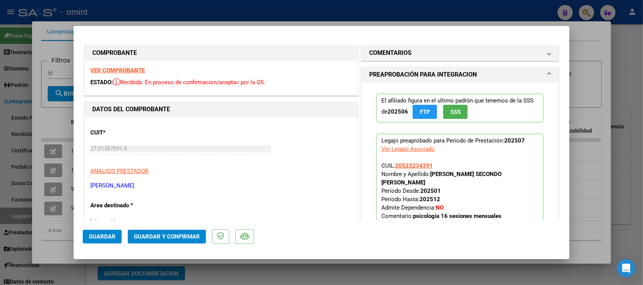
click at [132, 70] on strong "VER COMPROBANTE" at bounding box center [117, 70] width 55 height 7
click at [154, 237] on span "Guardar y Confirmar" at bounding box center [167, 236] width 66 height 7
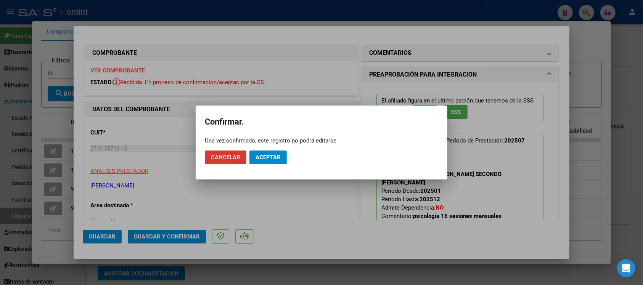
click at [262, 157] on span "Aceptar" at bounding box center [267, 157] width 25 height 7
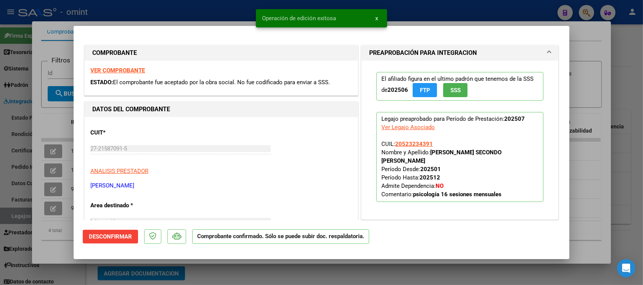
click at [222, 12] on div at bounding box center [321, 142] width 643 height 285
type input "$ 0,00"
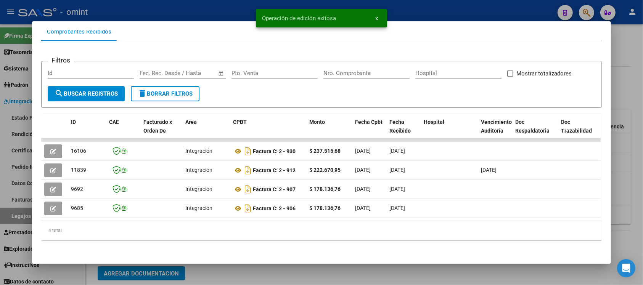
click at [220, 9] on div at bounding box center [321, 142] width 643 height 285
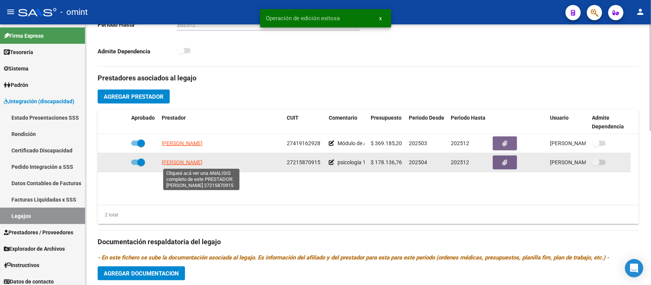
click at [202, 163] on span "[PERSON_NAME]" at bounding box center [182, 162] width 41 height 6
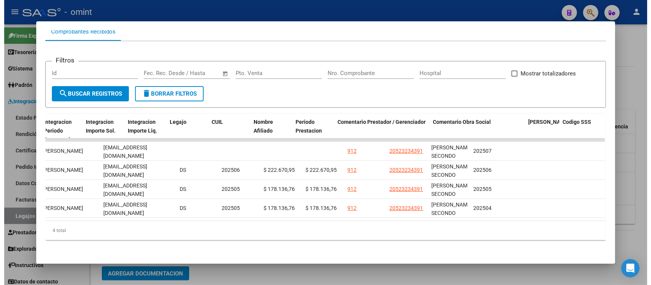
scroll to position [0, 1087]
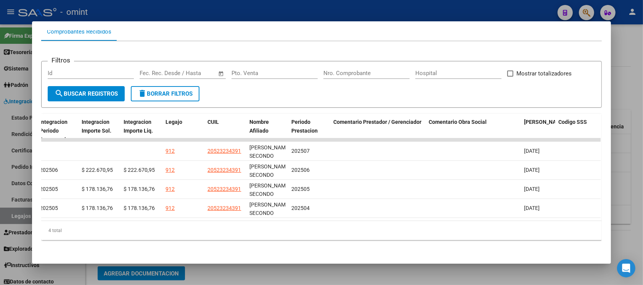
click at [323, 5] on div at bounding box center [321, 142] width 643 height 285
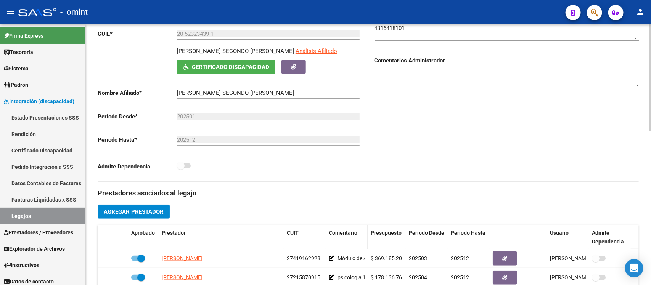
scroll to position [0, 0]
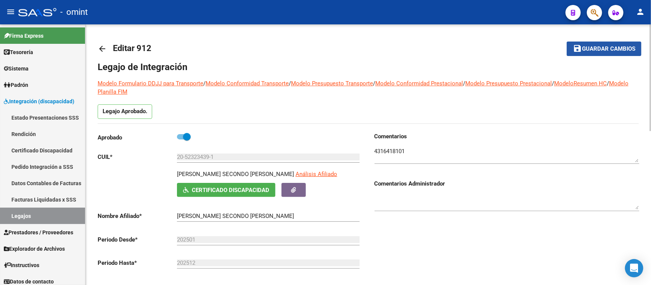
click at [575, 51] on mat-icon "save" at bounding box center [577, 48] width 9 height 9
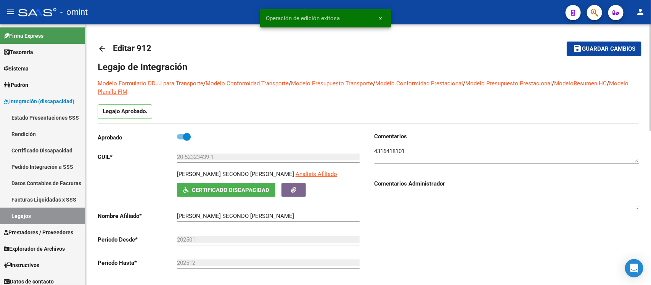
click at [100, 54] on link "arrow_back" at bounding box center [105, 49] width 15 height 18
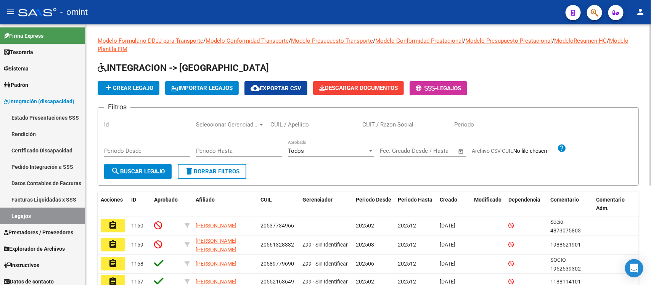
click at [292, 117] on div "CUIL / Apellido" at bounding box center [313, 122] width 86 height 16
paste input "Dagostino"
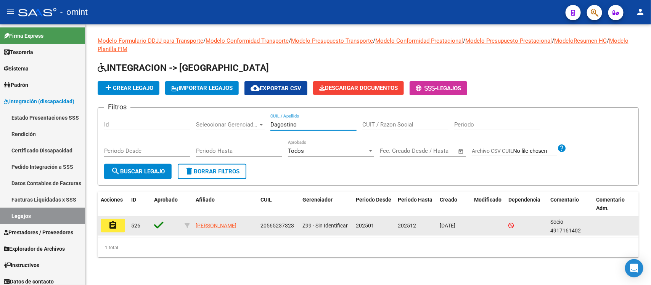
type input "Dagostino"
click at [121, 223] on button "assignment" at bounding box center [113, 226] width 24 height 14
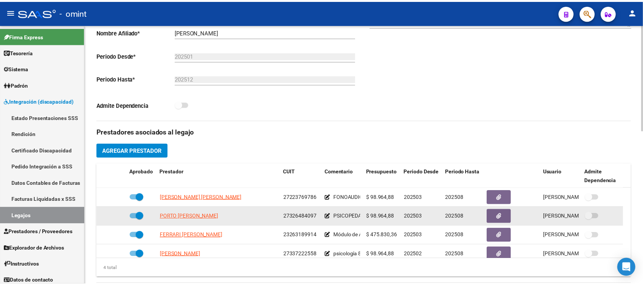
scroll to position [191, 0]
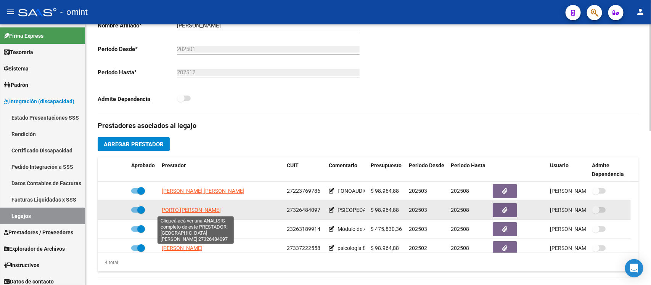
click at [219, 210] on span "PORTO [PERSON_NAME]" at bounding box center [191, 210] width 59 height 6
type textarea "27326484097"
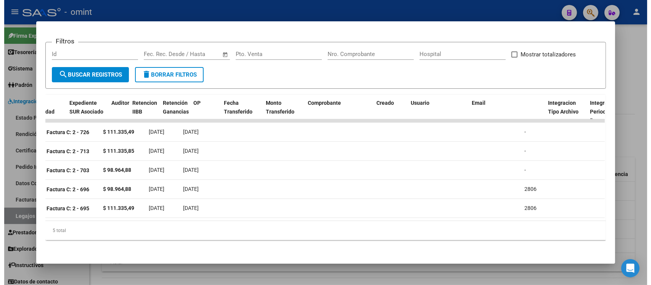
scroll to position [0, 0]
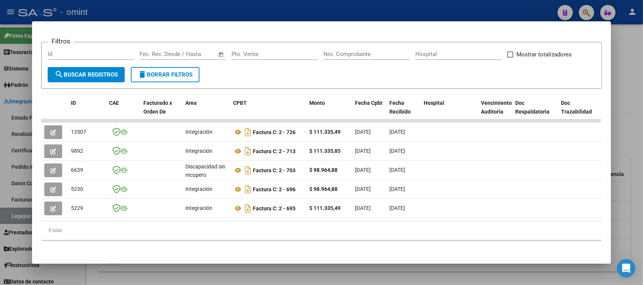
click at [298, 3] on div at bounding box center [321, 142] width 643 height 285
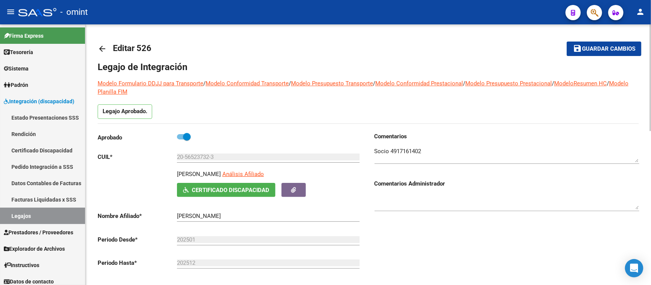
click at [197, 158] on input "20-56523732-3" at bounding box center [268, 157] width 183 height 7
click at [197, 157] on input "20-56523732-3" at bounding box center [268, 157] width 183 height 7
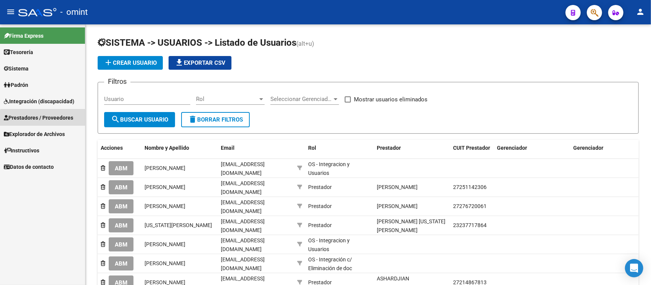
click at [50, 120] on span "Prestadores / Proveedores" at bounding box center [38, 118] width 69 height 8
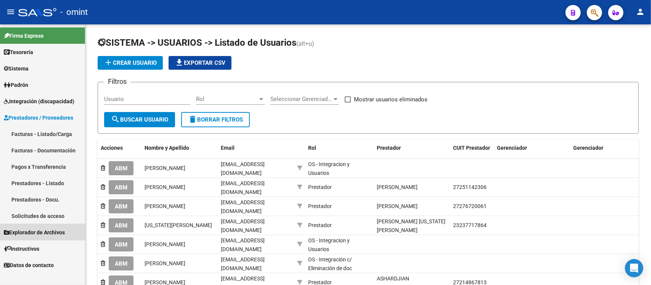
click at [31, 231] on span "Explorador de Archivos" at bounding box center [34, 232] width 61 height 8
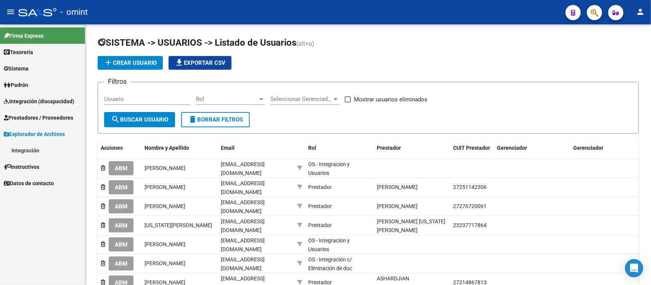
click at [45, 98] on span "Integración (discapacidad)" at bounding box center [39, 101] width 71 height 8
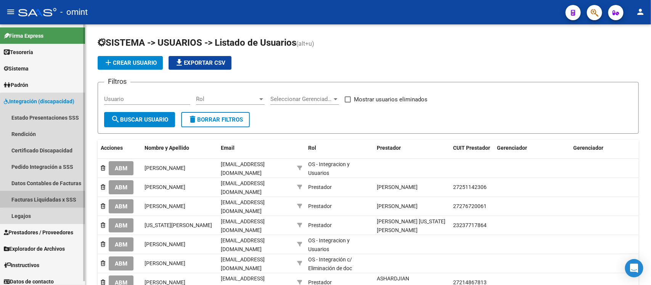
click at [50, 199] on link "Facturas Liquidadas x SSS" at bounding box center [42, 199] width 85 height 16
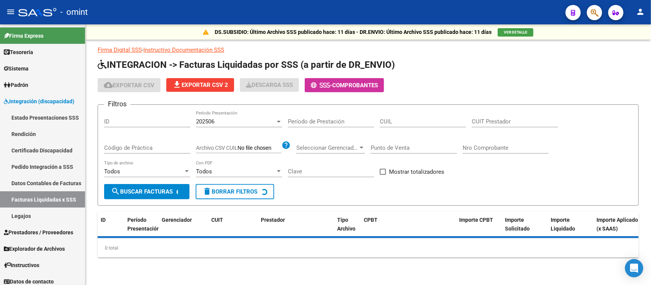
click at [315, 125] on div "Período de Prestación" at bounding box center [331, 119] width 86 height 16
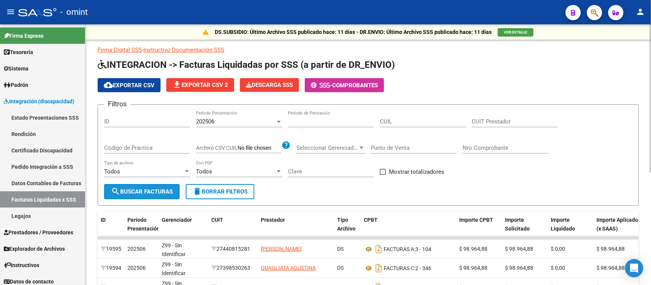
click at [159, 186] on button "search Buscar Facturas" at bounding box center [141, 191] width 75 height 15
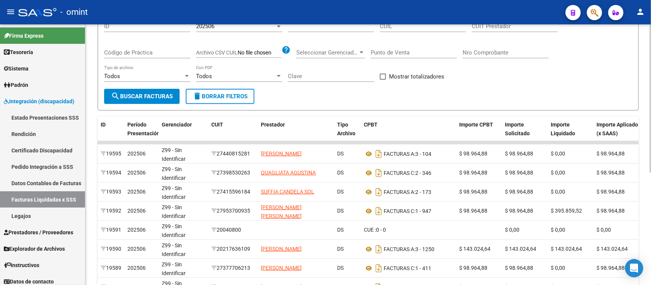
scroll to position [48, 0]
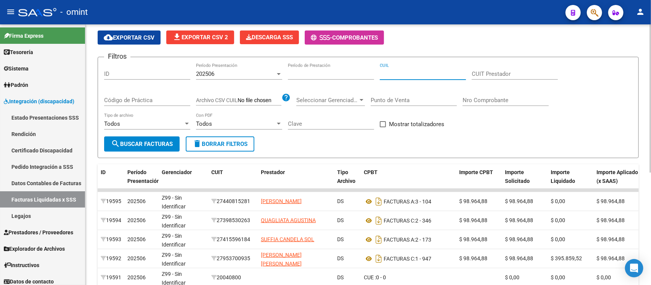
click at [403, 74] on input "CUIL" at bounding box center [423, 74] width 86 height 7
paste input "20-56523732-3"
type input "20-56523732-3"
drag, startPoint x: 342, startPoint y: 74, endPoint x: 262, endPoint y: 87, distance: 81.0
click at [262, 87] on div "Filtros ID 202506 Período Presentación Período de Prestación 20-56523732-3 CUIL…" at bounding box center [368, 99] width 528 height 73
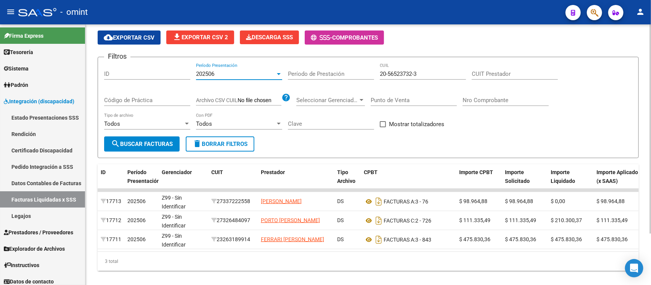
click at [242, 73] on div "202506" at bounding box center [235, 74] width 79 height 7
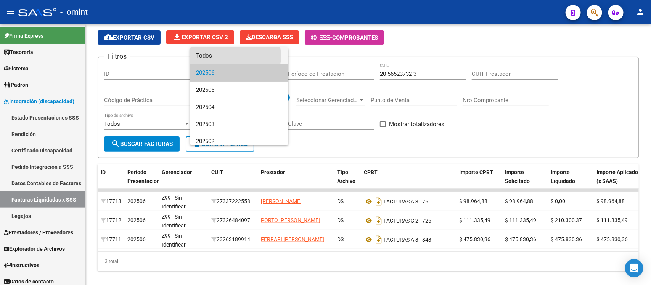
click at [231, 55] on span "Todos" at bounding box center [239, 55] width 86 height 17
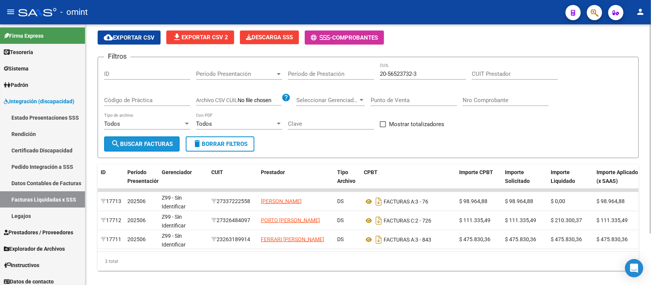
click at [161, 144] on span "search Buscar Facturas" at bounding box center [142, 144] width 62 height 7
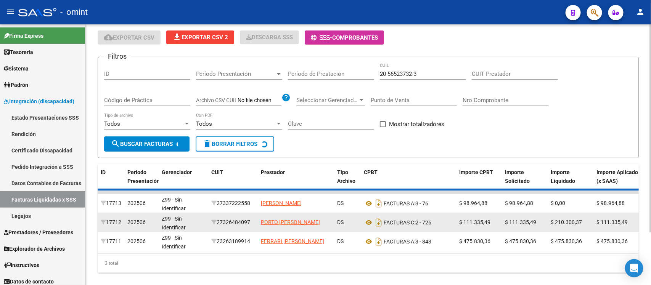
scroll to position [67, 0]
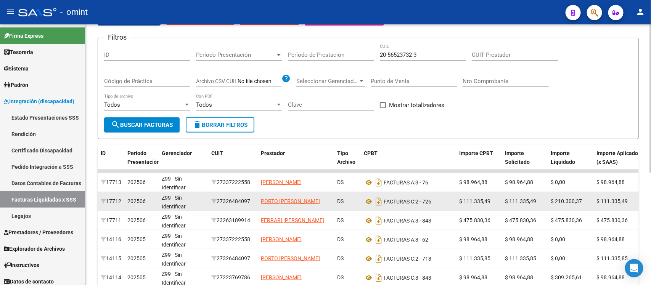
click at [239, 197] on div "27326484097" at bounding box center [232, 201] width 43 height 9
click at [239, 194] on datatable-body-cell "27326484097" at bounding box center [233, 201] width 50 height 19
copy div "27326484097"
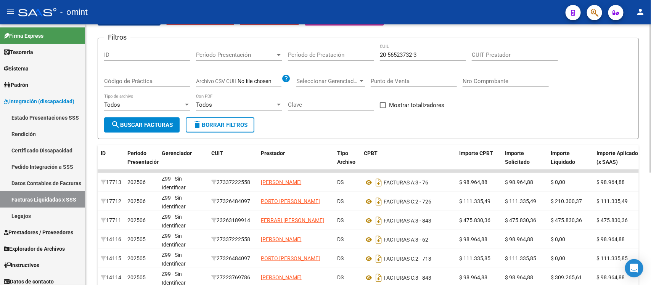
click at [500, 62] on div "CUIT Prestador" at bounding box center [515, 56] width 86 height 24
click at [498, 56] on input "CUIT Prestador" at bounding box center [515, 54] width 86 height 7
paste input "27-32648409-7"
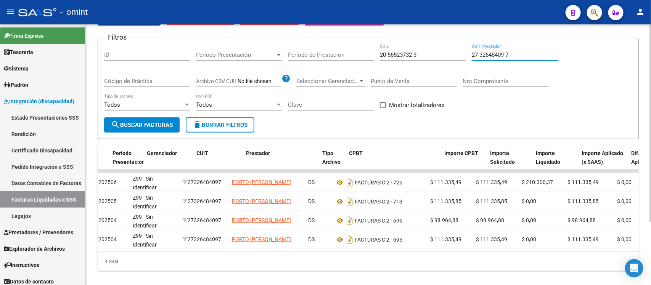
scroll to position [0, 0]
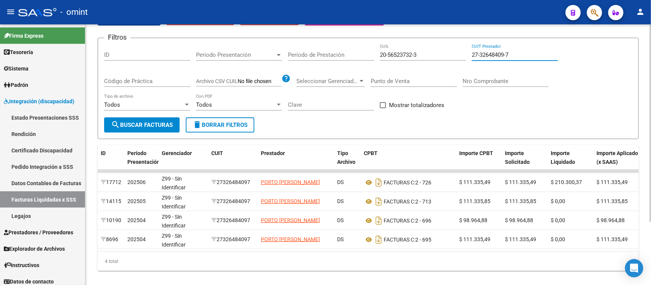
type input "27-32648409-7"
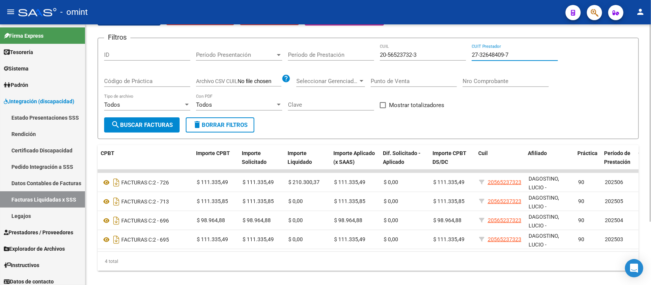
scroll to position [0, 264]
